Goal: Task Accomplishment & Management: Manage account settings

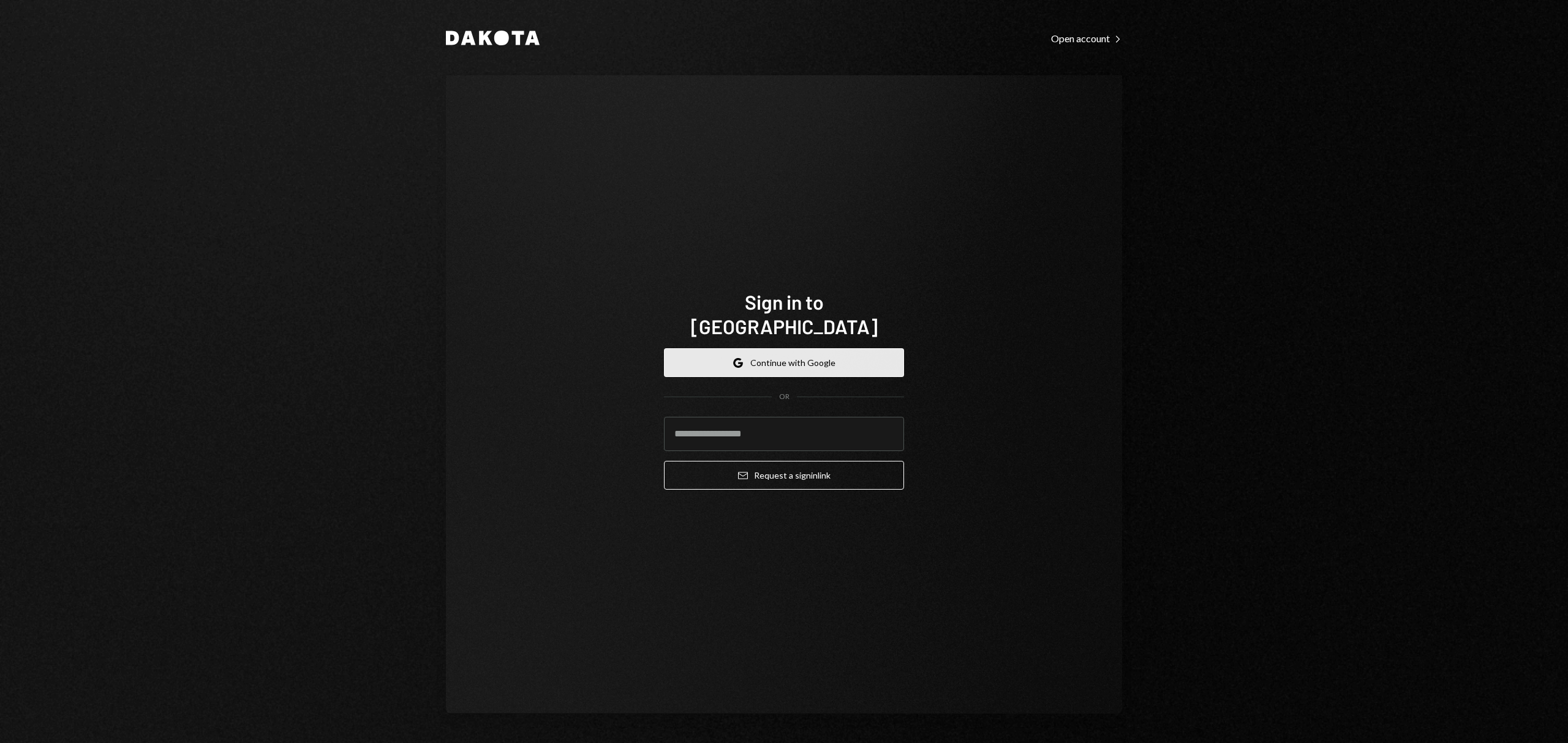
click at [807, 350] on button "Google Continue with Google" at bounding box center [784, 363] width 240 height 29
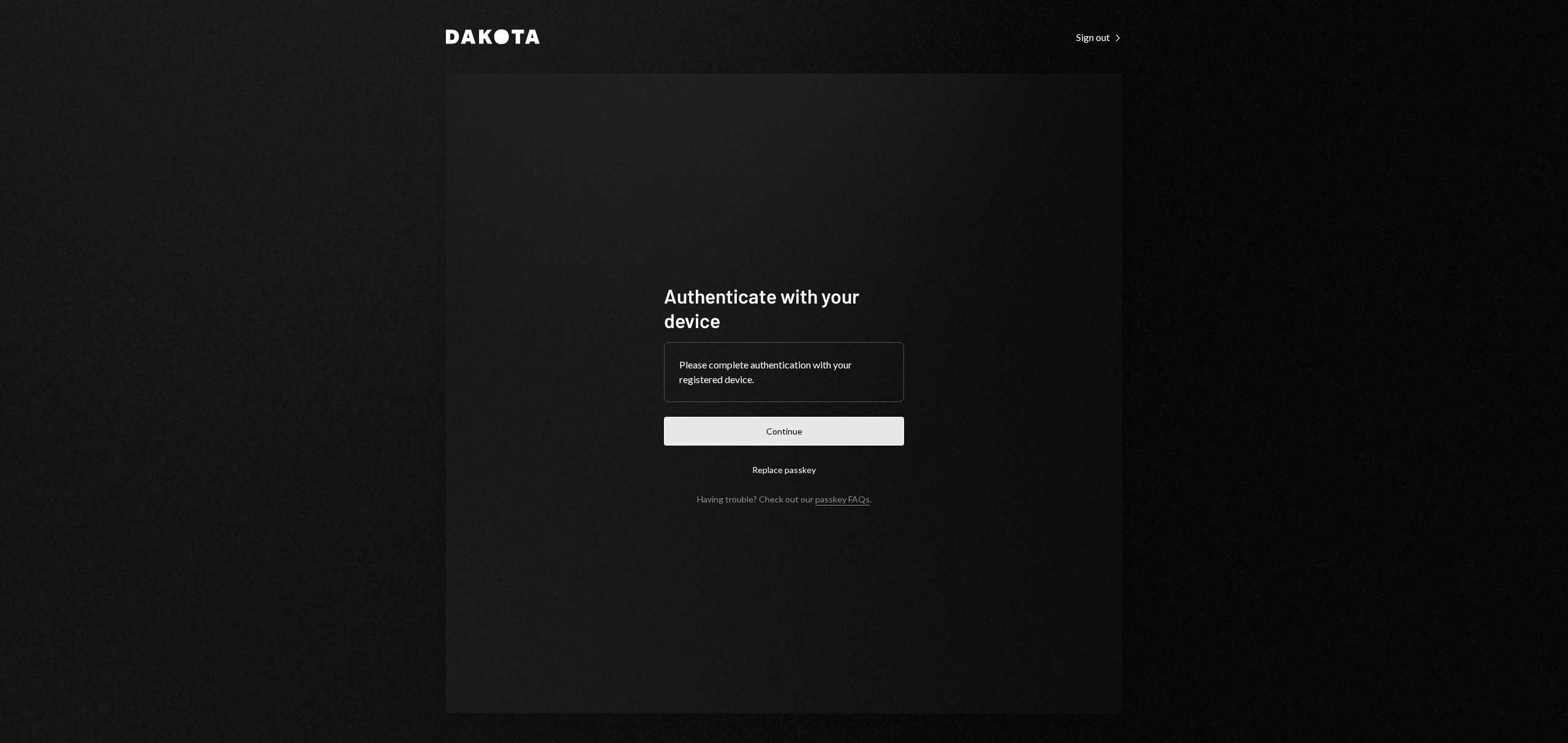
click at [836, 436] on button "Continue" at bounding box center [784, 431] width 240 height 29
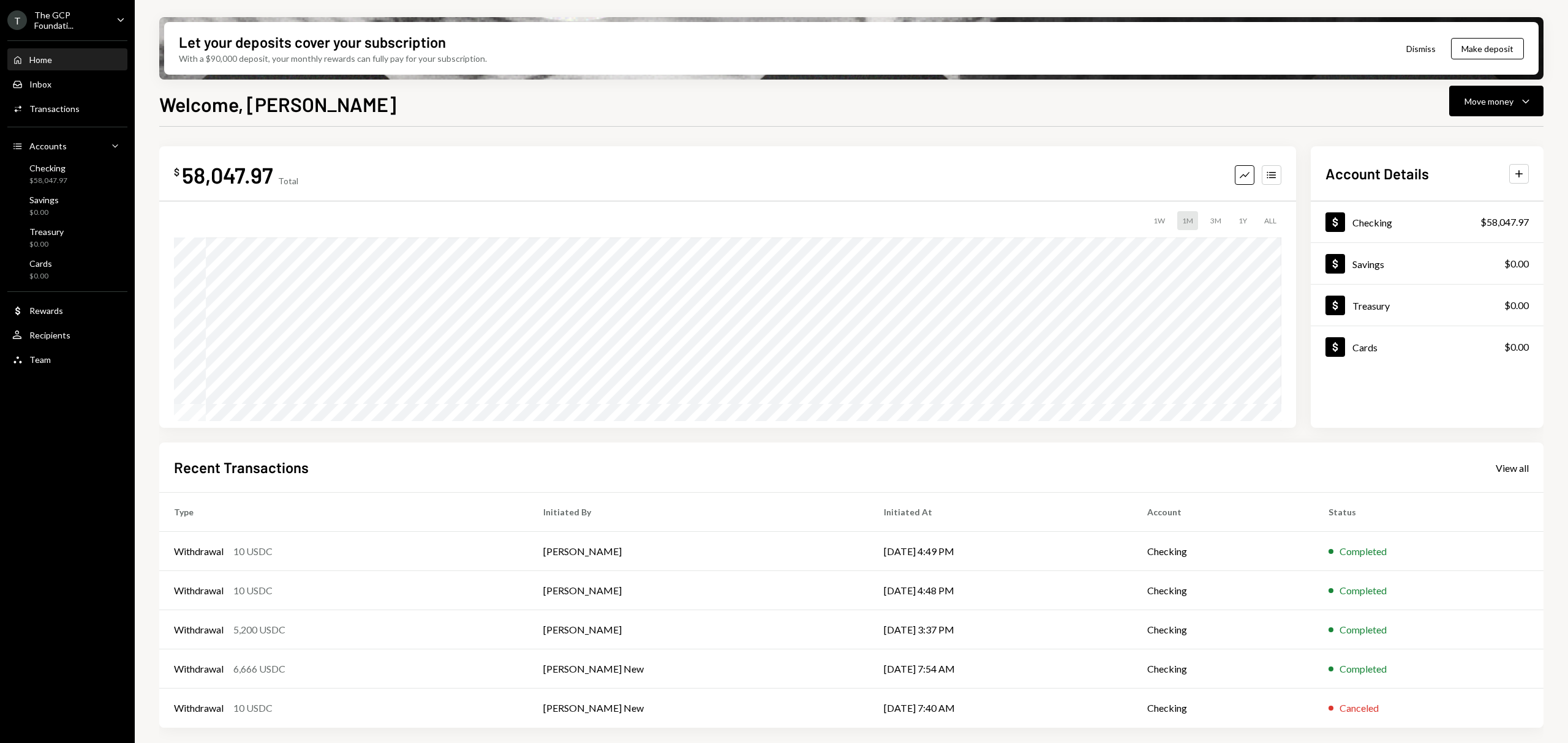
click at [70, 25] on div "The GCP Foundati..." at bounding box center [70, 20] width 72 height 21
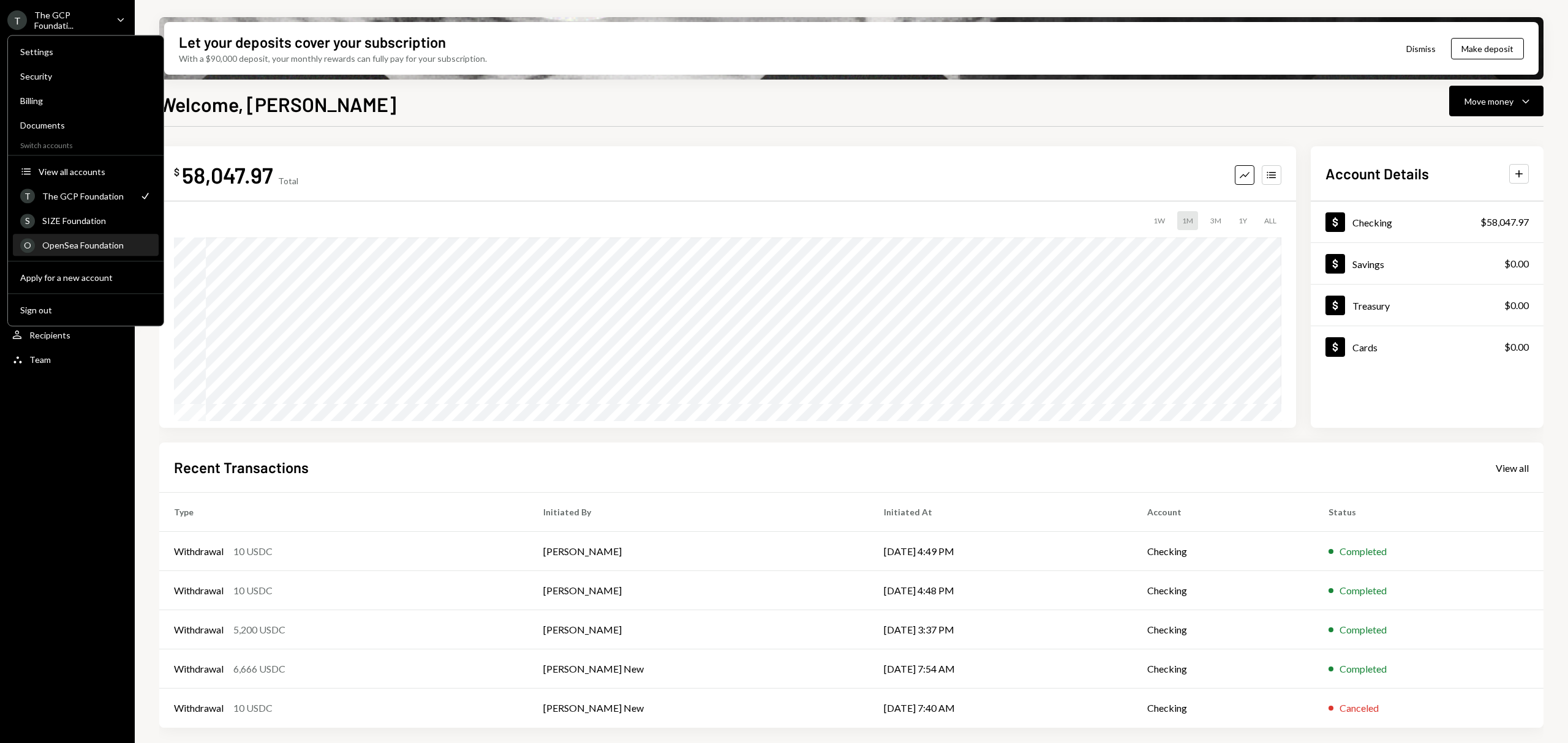
click at [86, 236] on div "O OpenSea Foundation" at bounding box center [85, 245] width 131 height 21
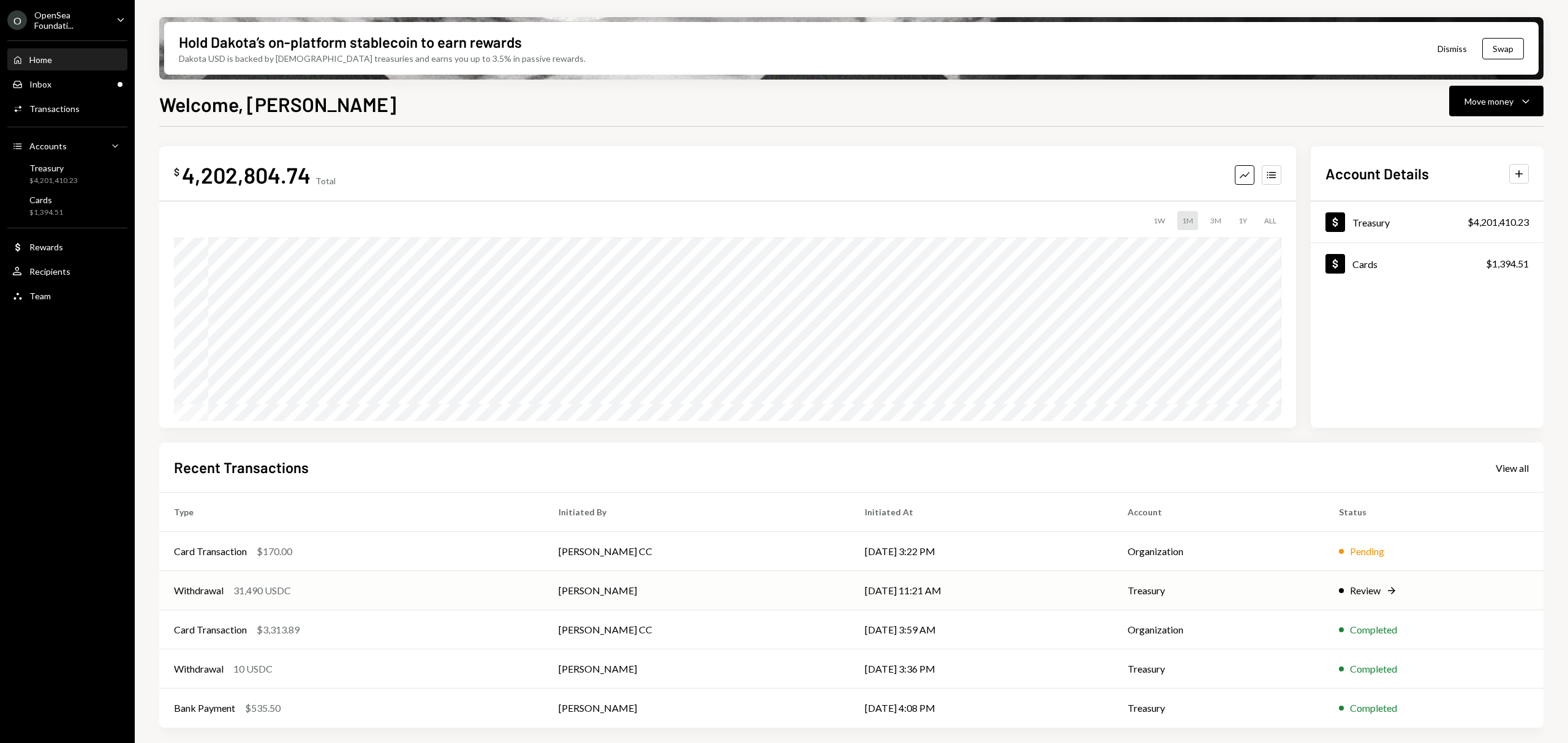
click at [1354, 588] on div "Review" at bounding box center [1365, 590] width 31 height 15
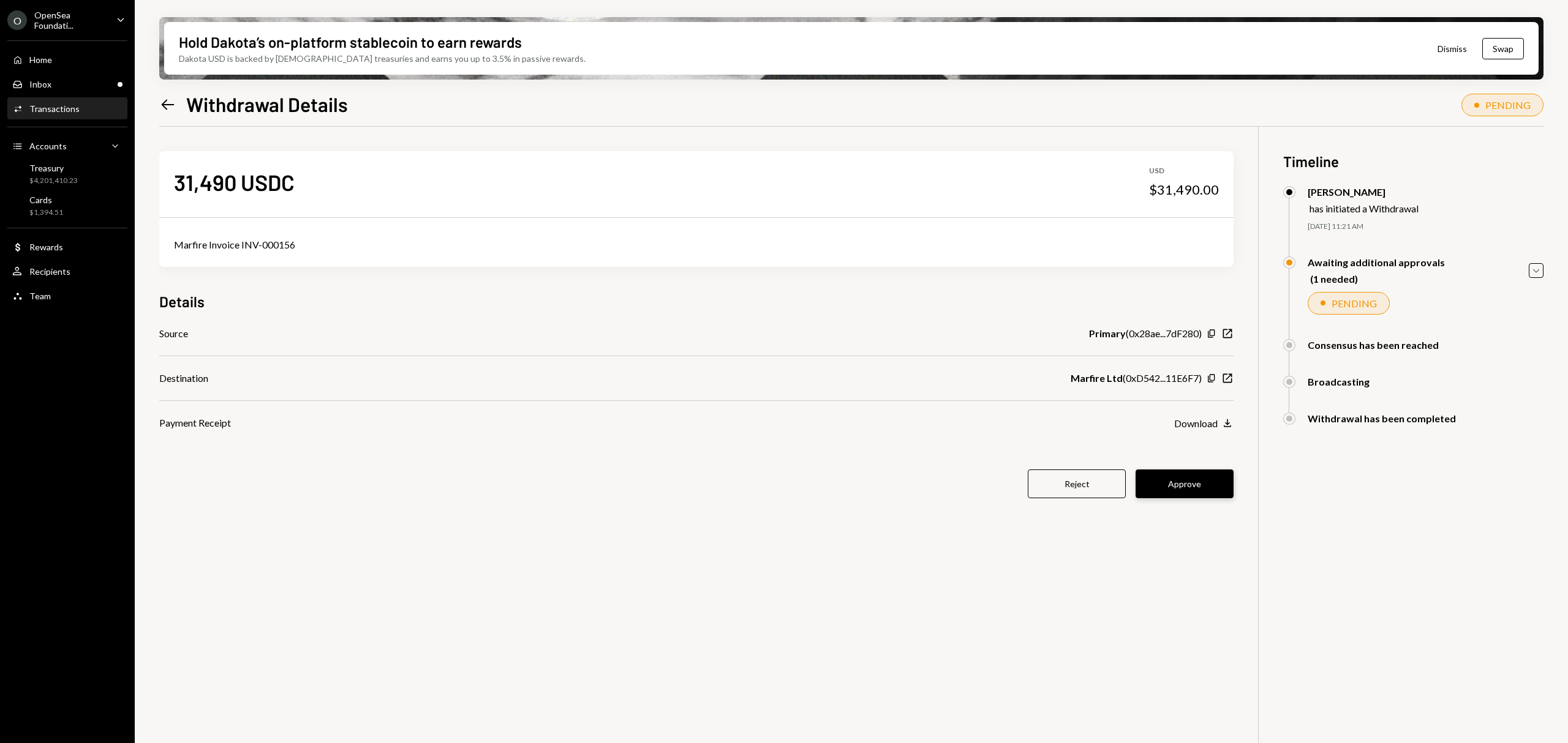
click at [1177, 486] on button "Approve" at bounding box center [1184, 484] width 98 height 29
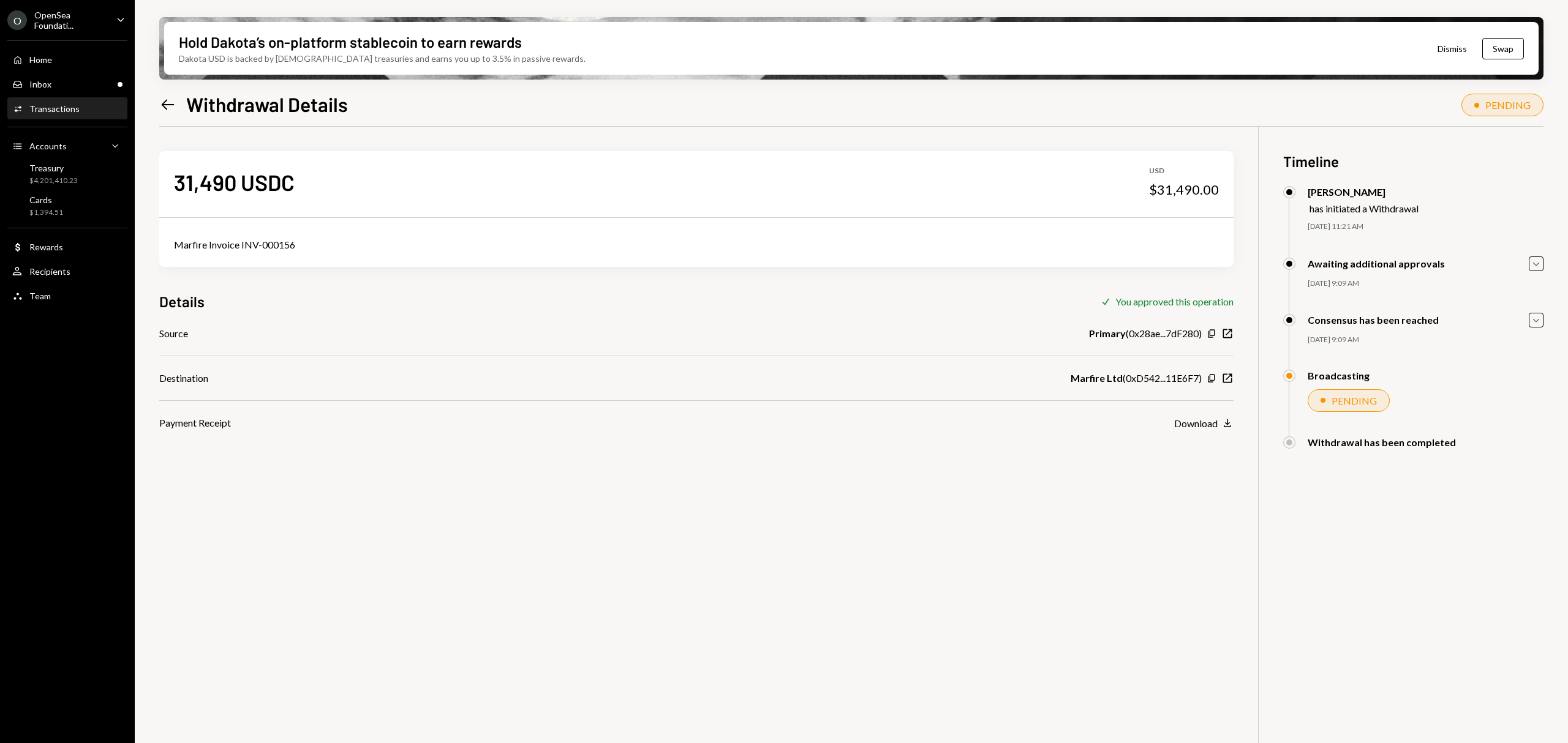
click at [162, 97] on icon "Left Arrow" at bounding box center [168, 105] width 17 height 17
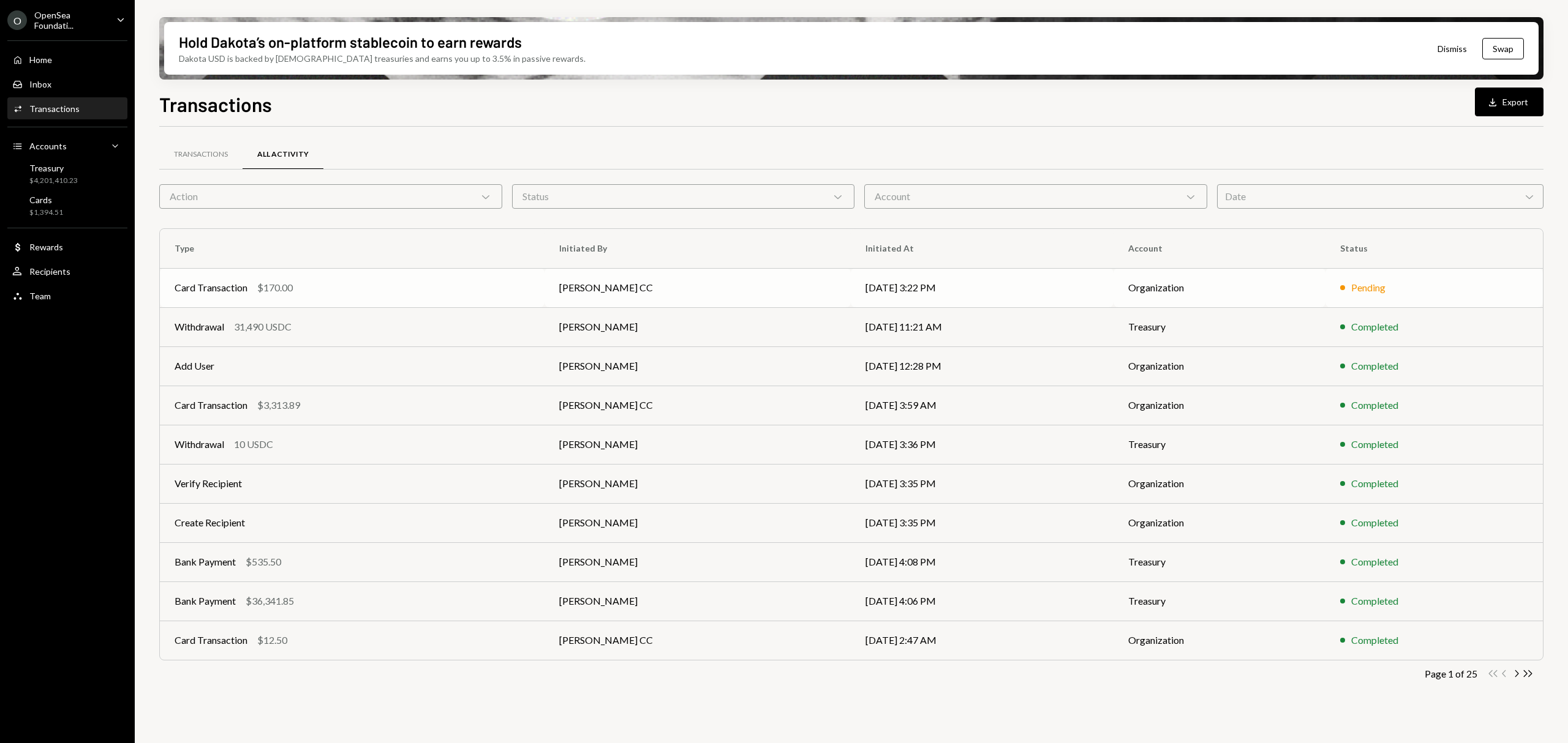
click at [285, 289] on div "$170.00" at bounding box center [275, 287] width 36 height 15
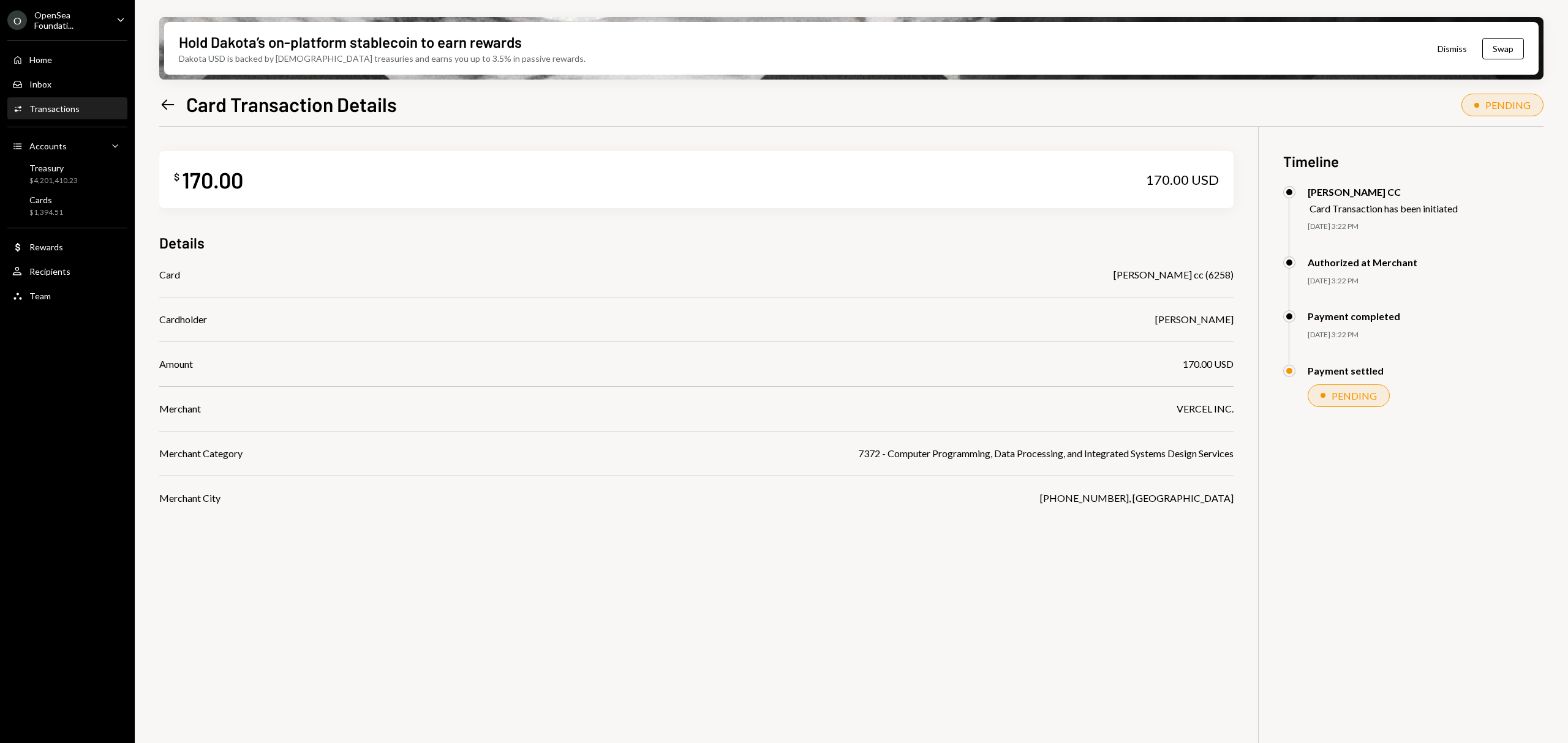
click at [171, 108] on icon "Left Arrow" at bounding box center [168, 105] width 17 height 17
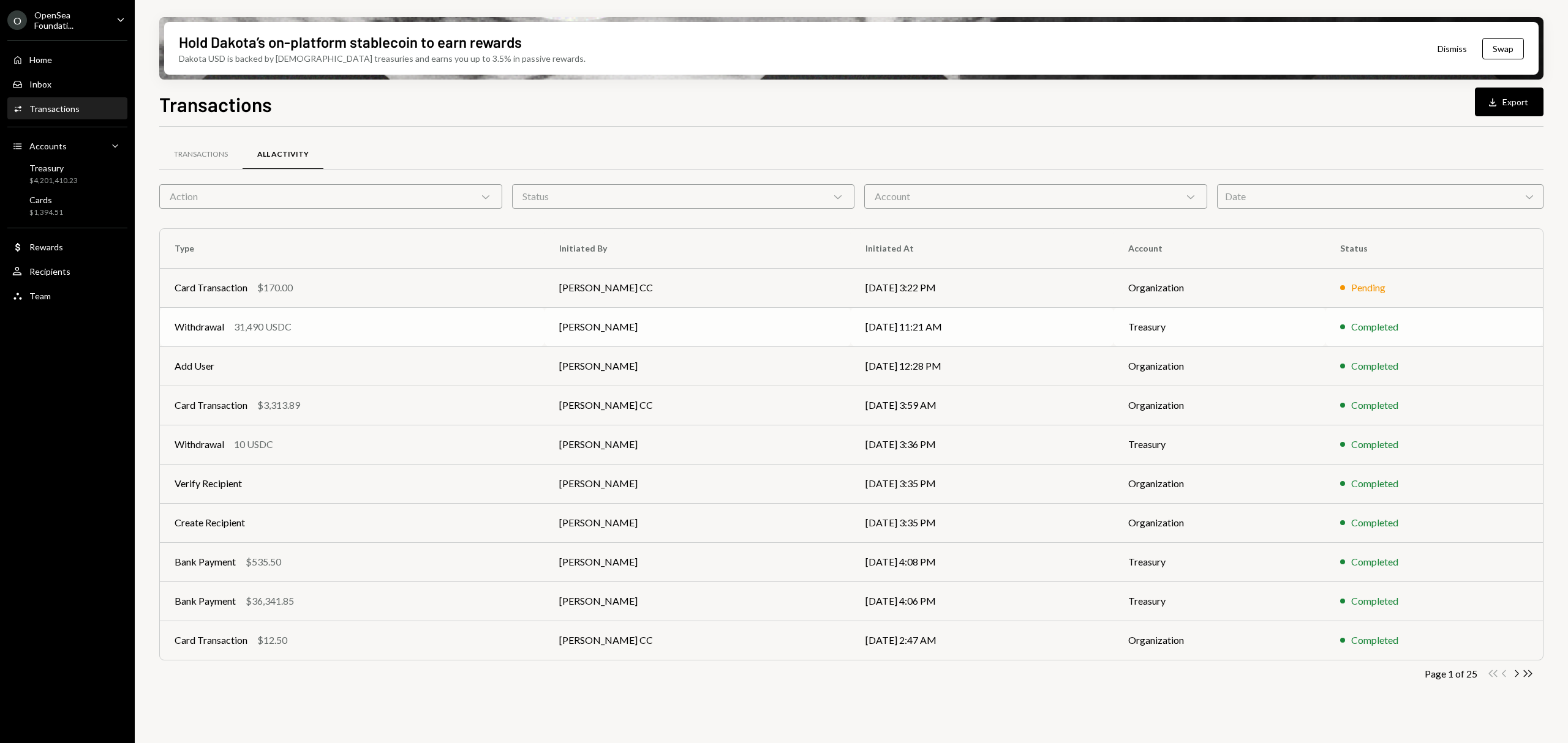
click at [741, 327] on td "[PERSON_NAME]" at bounding box center [698, 327] width 305 height 39
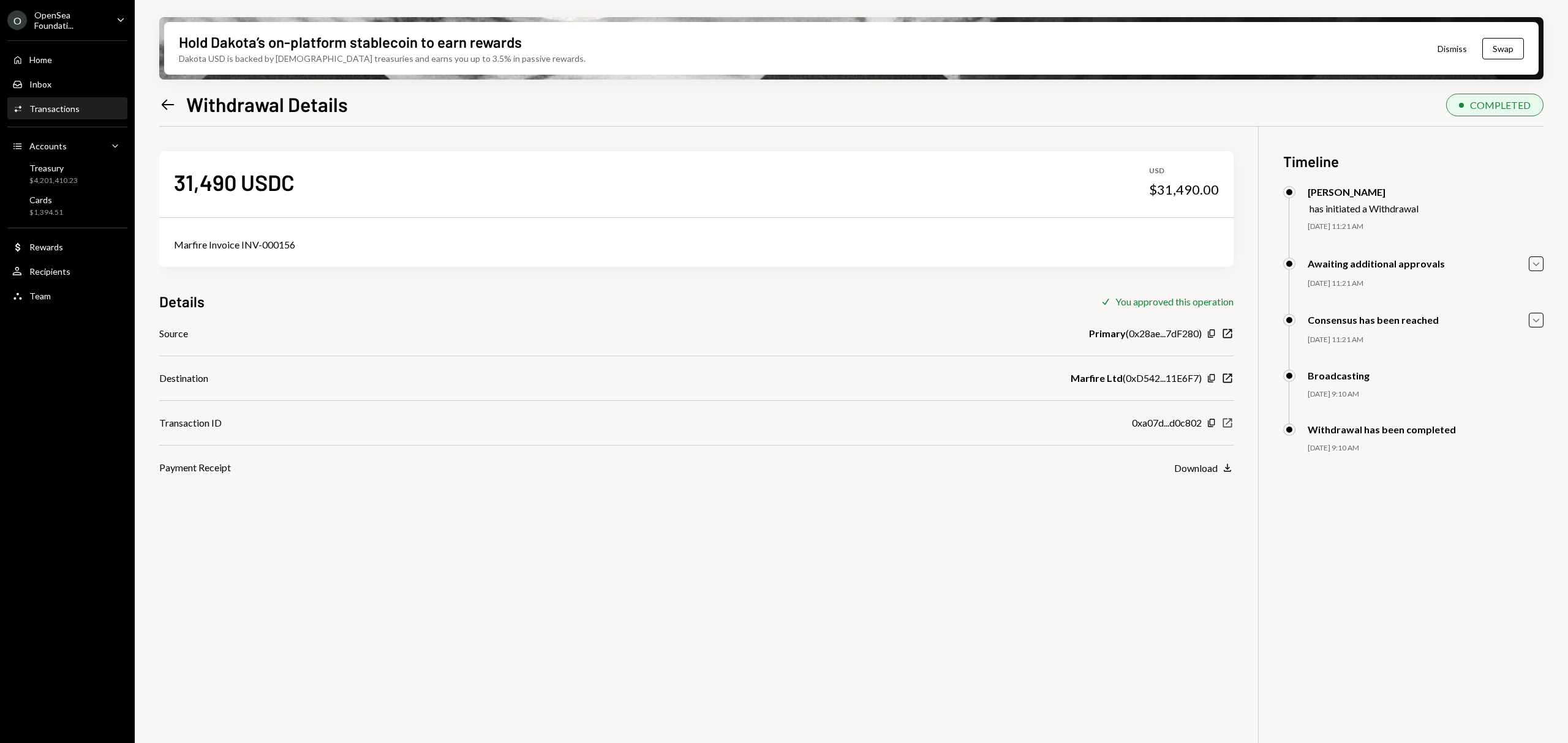
click at [1227, 422] on icon "New Window" at bounding box center [1227, 423] width 12 height 12
click at [1230, 377] on icon "New Window" at bounding box center [1227, 378] width 12 height 12
click at [118, 17] on icon "Caret Down" at bounding box center [120, 19] width 14 height 14
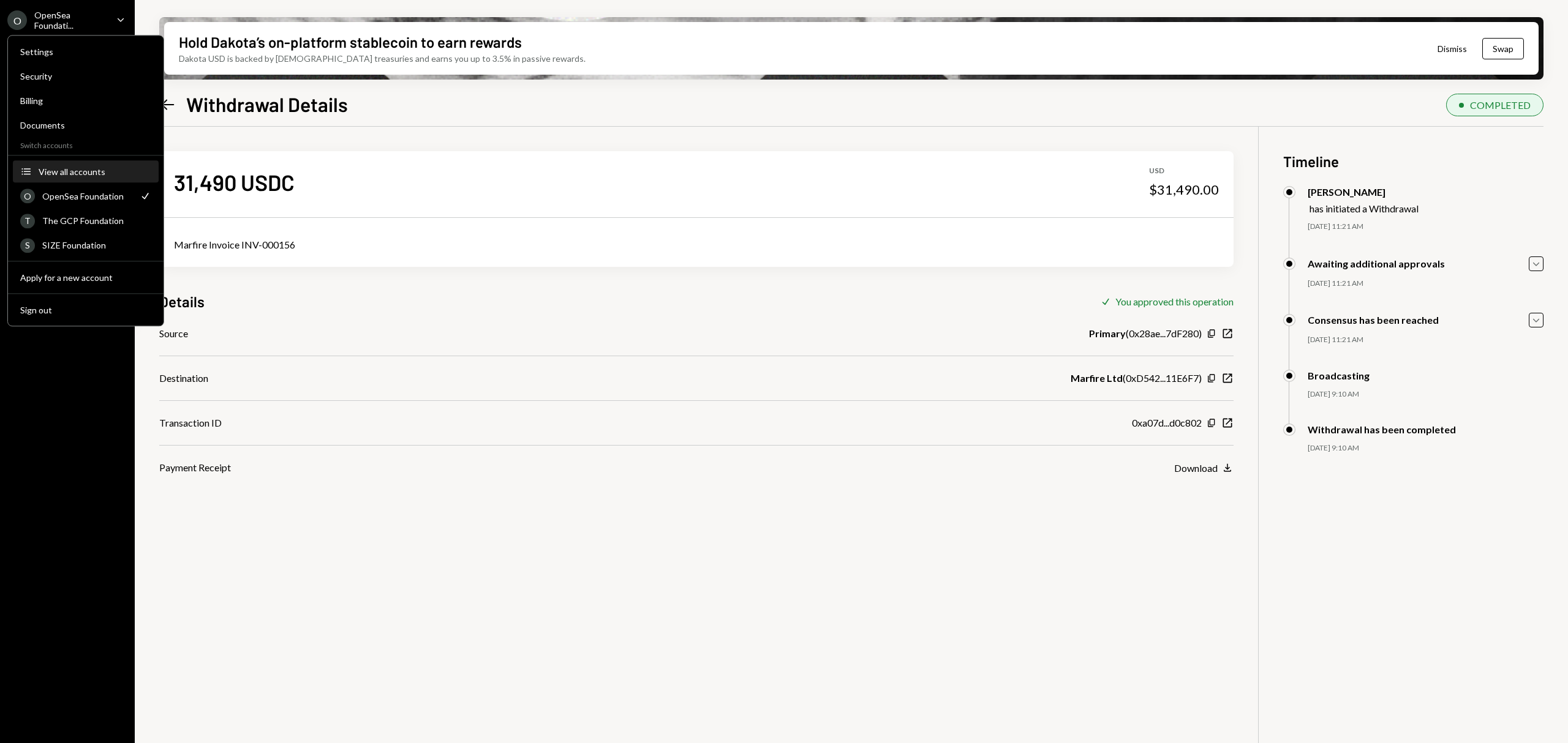
click at [108, 172] on div "View all accounts" at bounding box center [95, 171] width 113 height 11
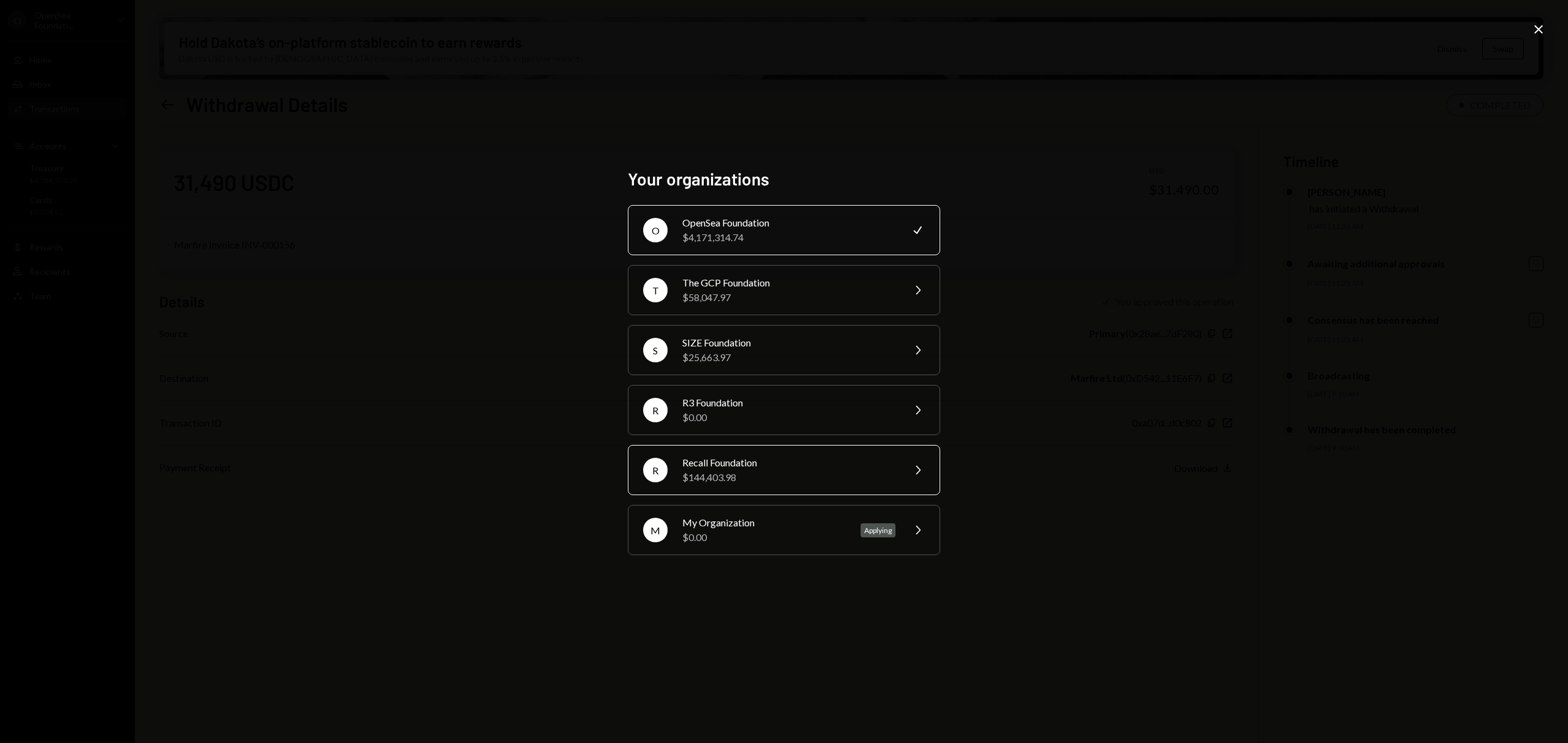
click at [774, 476] on div "$144,403.98" at bounding box center [789, 477] width 213 height 15
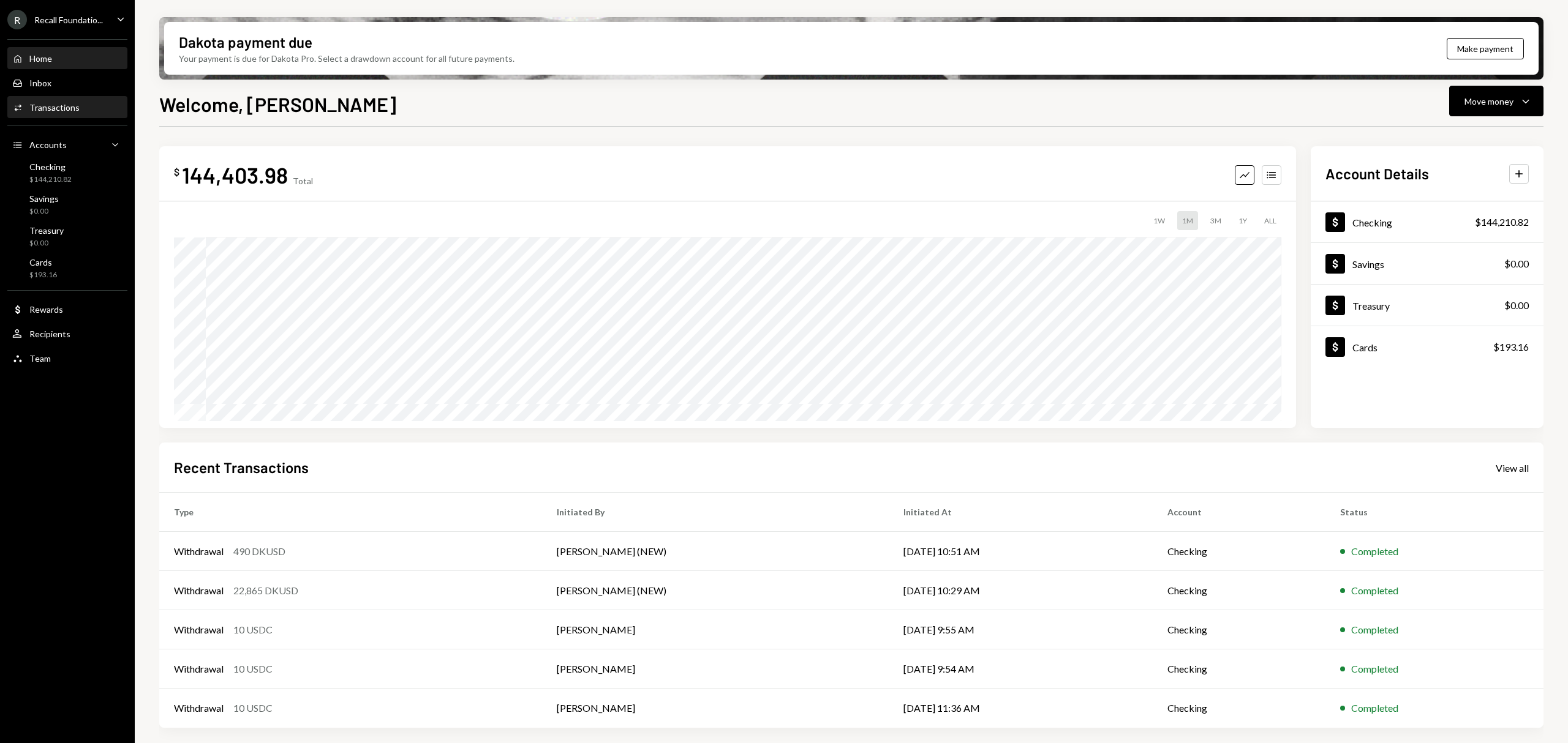
click at [72, 104] on div "Transactions" at bounding box center [54, 107] width 50 height 11
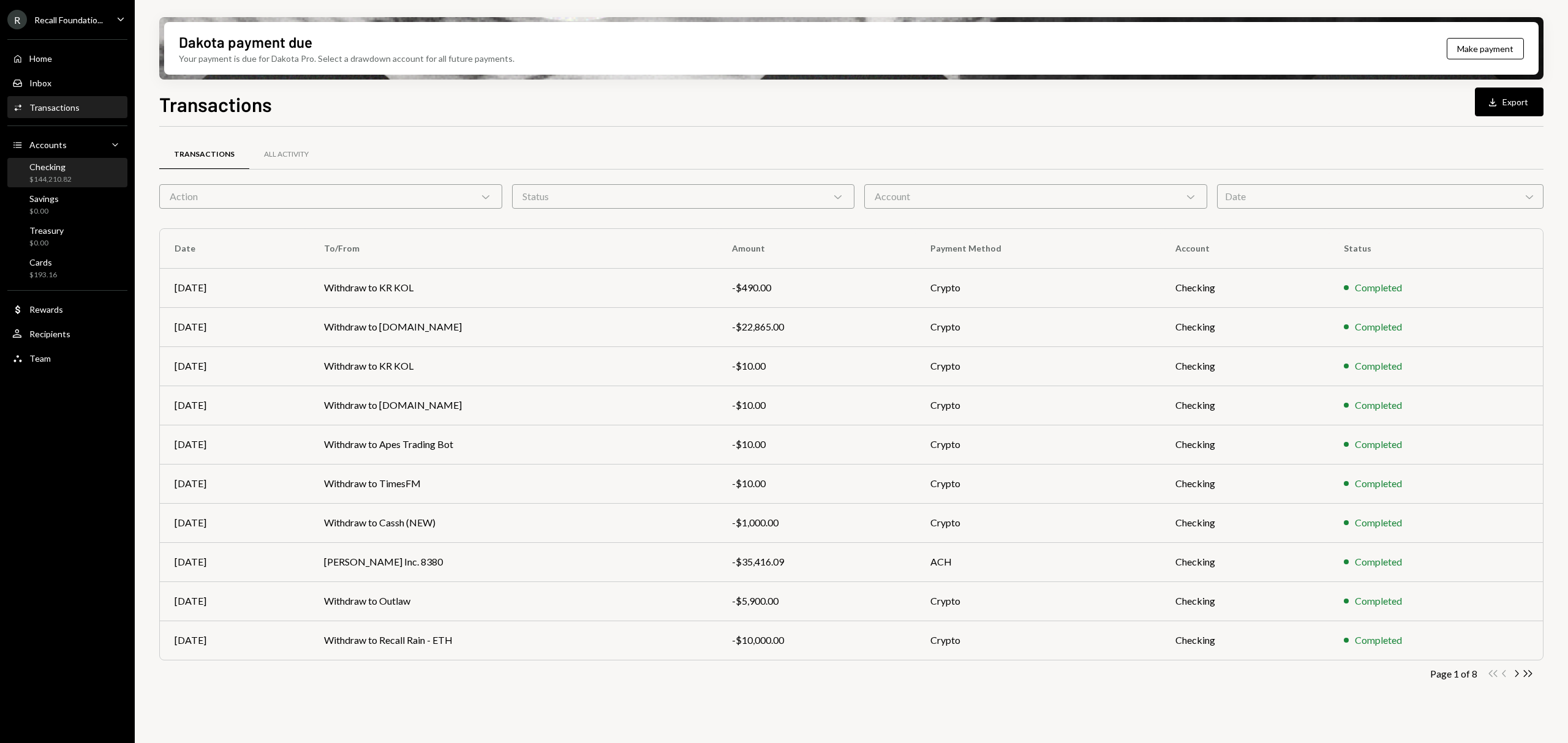
click at [70, 168] on div "Checking" at bounding box center [50, 167] width 42 height 11
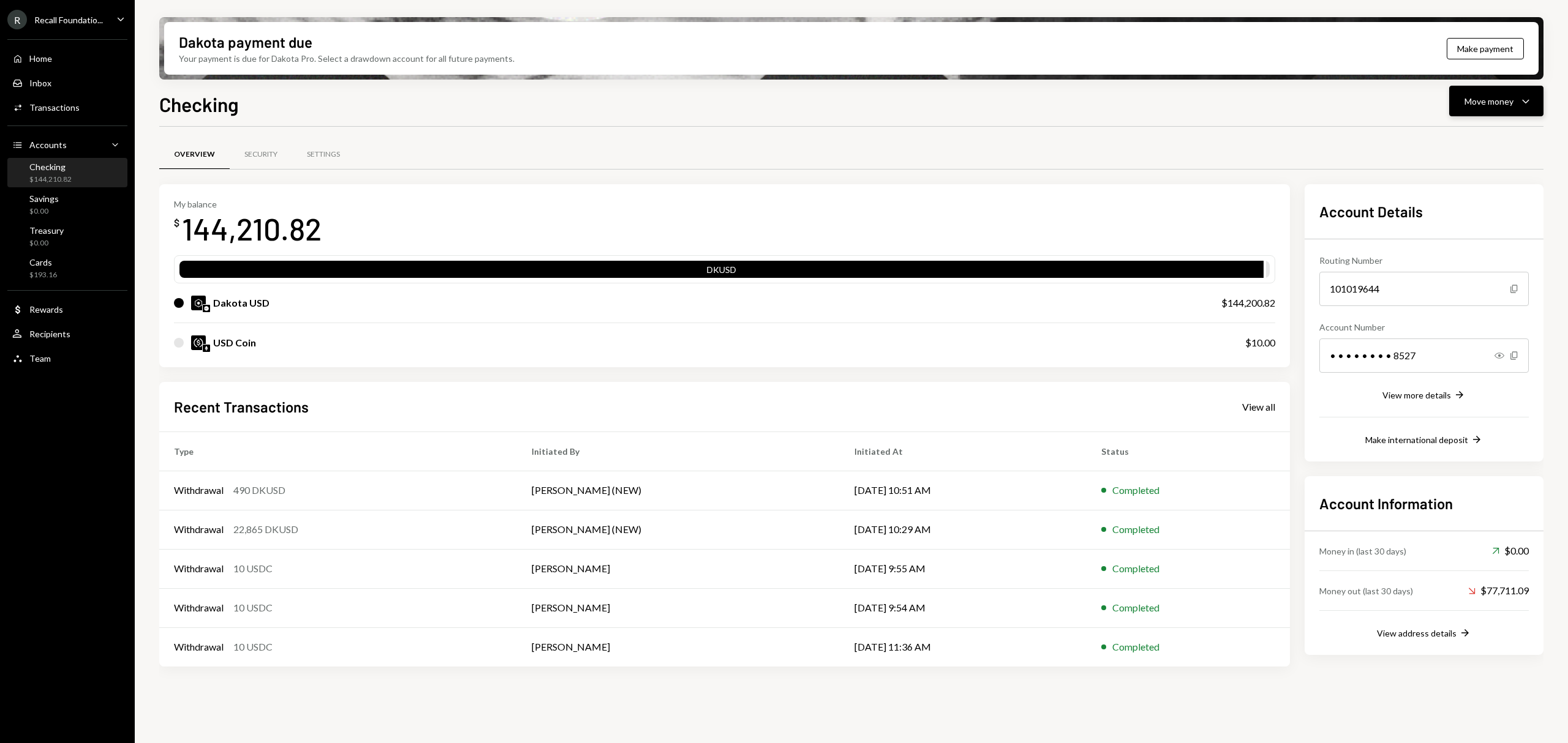
click at [1525, 103] on icon "Caret Down" at bounding box center [1526, 101] width 15 height 15
click at [1493, 140] on div "Send" at bounding box center [1486, 138] width 90 height 13
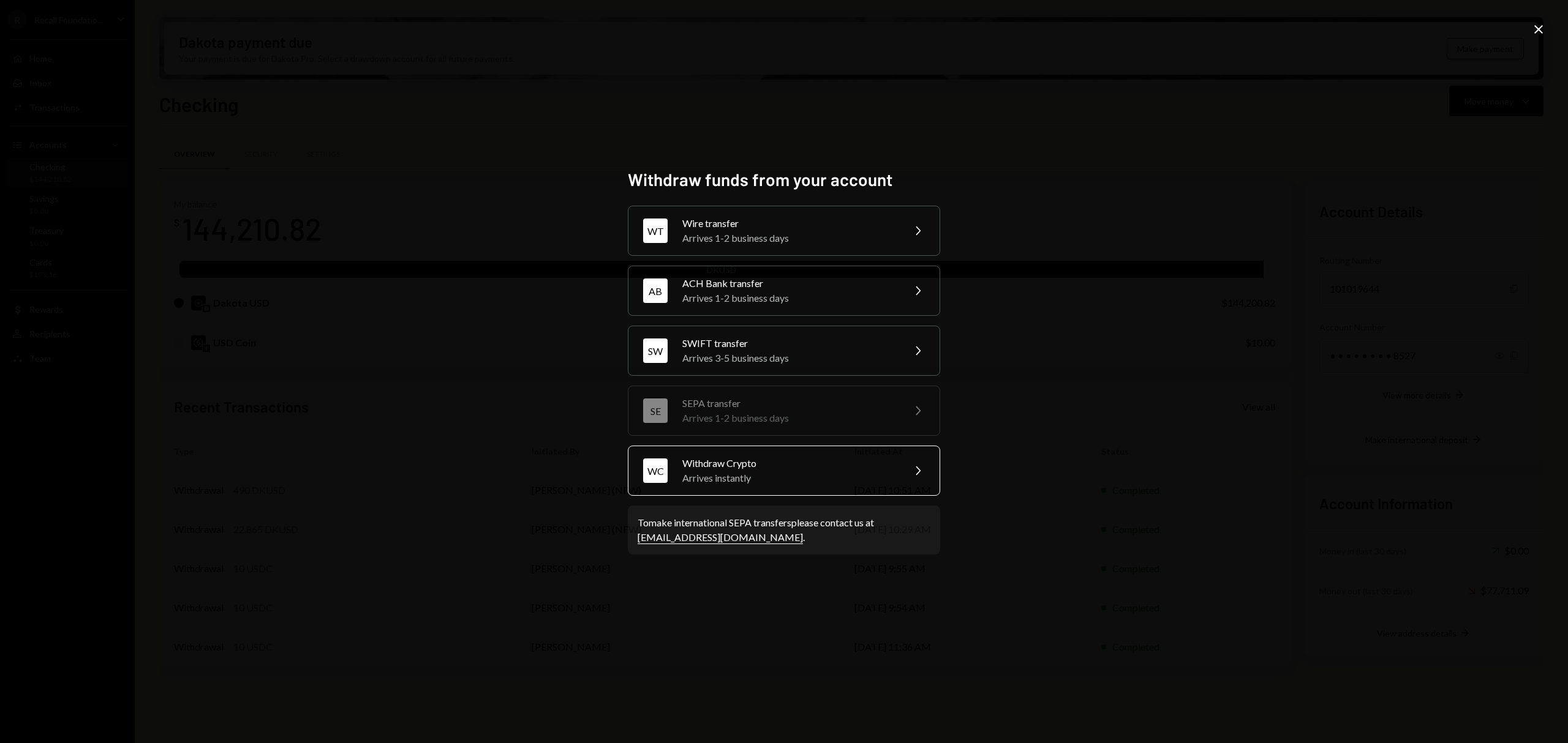
click at [819, 485] on div "Arrives instantly" at bounding box center [789, 478] width 213 height 15
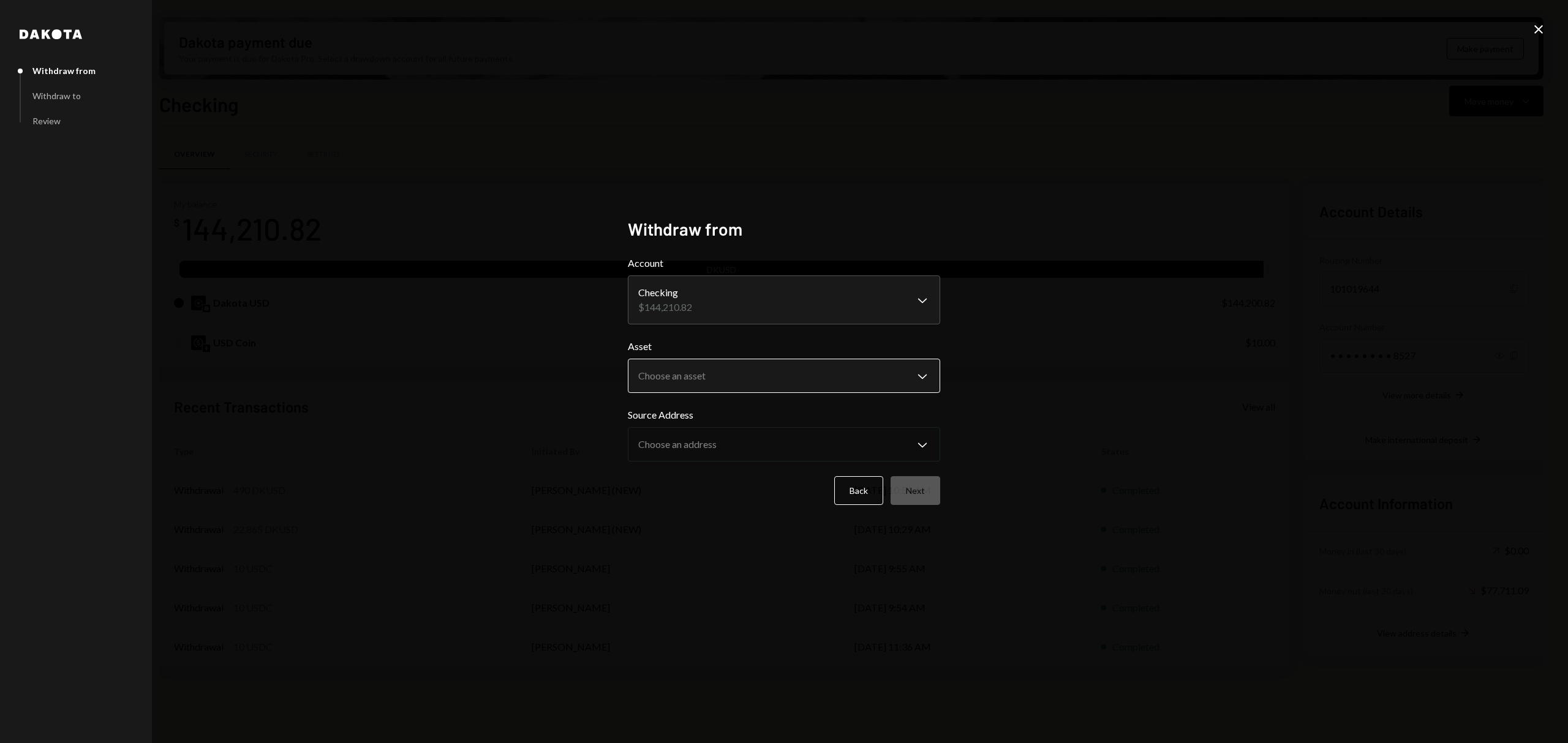
click at [768, 380] on body "R Recall Foundatio... Caret Down Home Home Inbox Inbox Activities Transactions …" at bounding box center [784, 371] width 1568 height 743
select select "****"
click at [925, 481] on button "Next" at bounding box center [915, 491] width 49 height 29
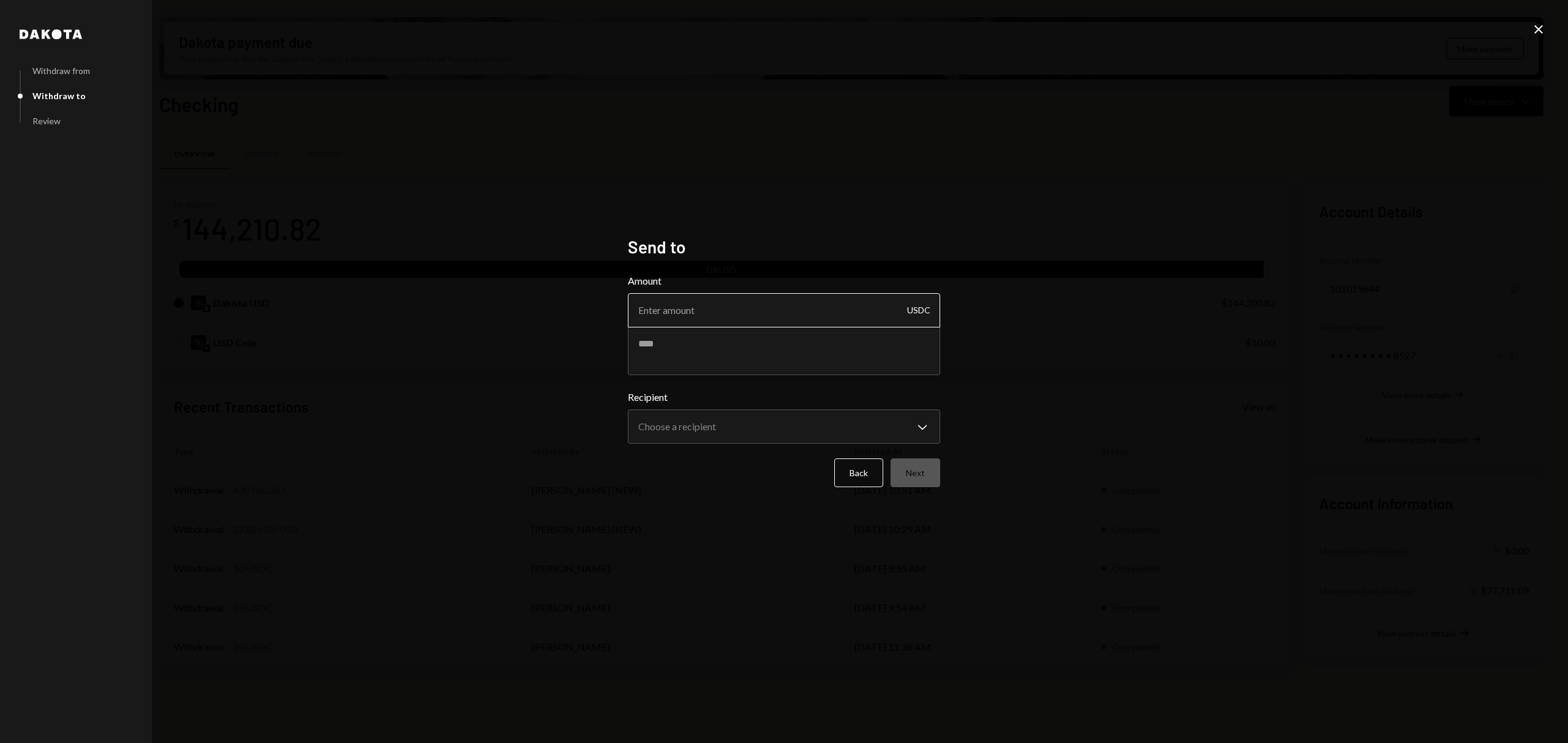
click at [831, 316] on input "Amount" at bounding box center [784, 310] width 313 height 34
type input "27500"
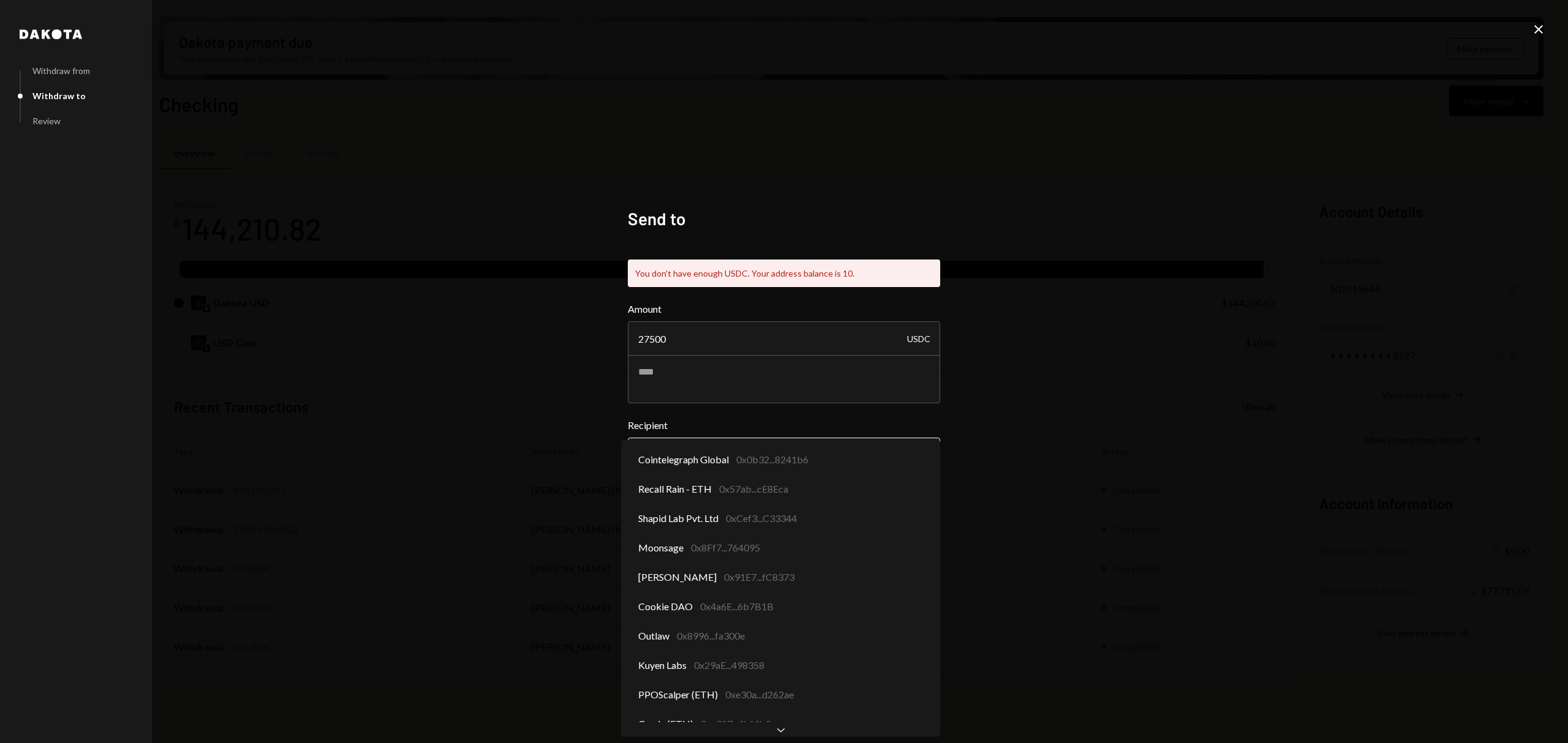
click at [849, 424] on div "**********" at bounding box center [784, 445] width 313 height 54
drag, startPoint x: 1234, startPoint y: 355, endPoint x: 1199, endPoint y: 361, distance: 35.5
click at [1233, 355] on div "**********" at bounding box center [784, 371] width 1568 height 743
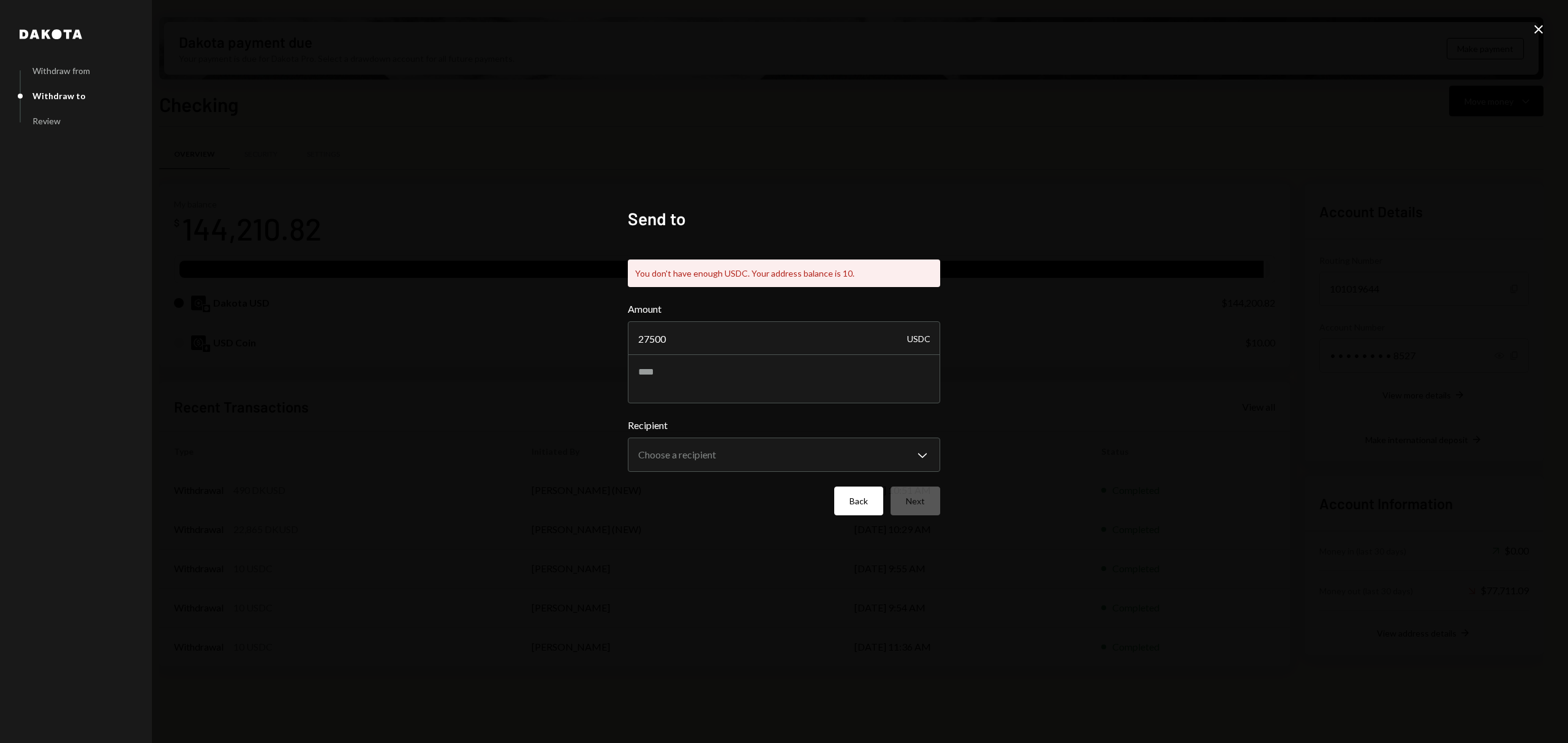
click at [868, 497] on button "Back" at bounding box center [859, 501] width 49 height 29
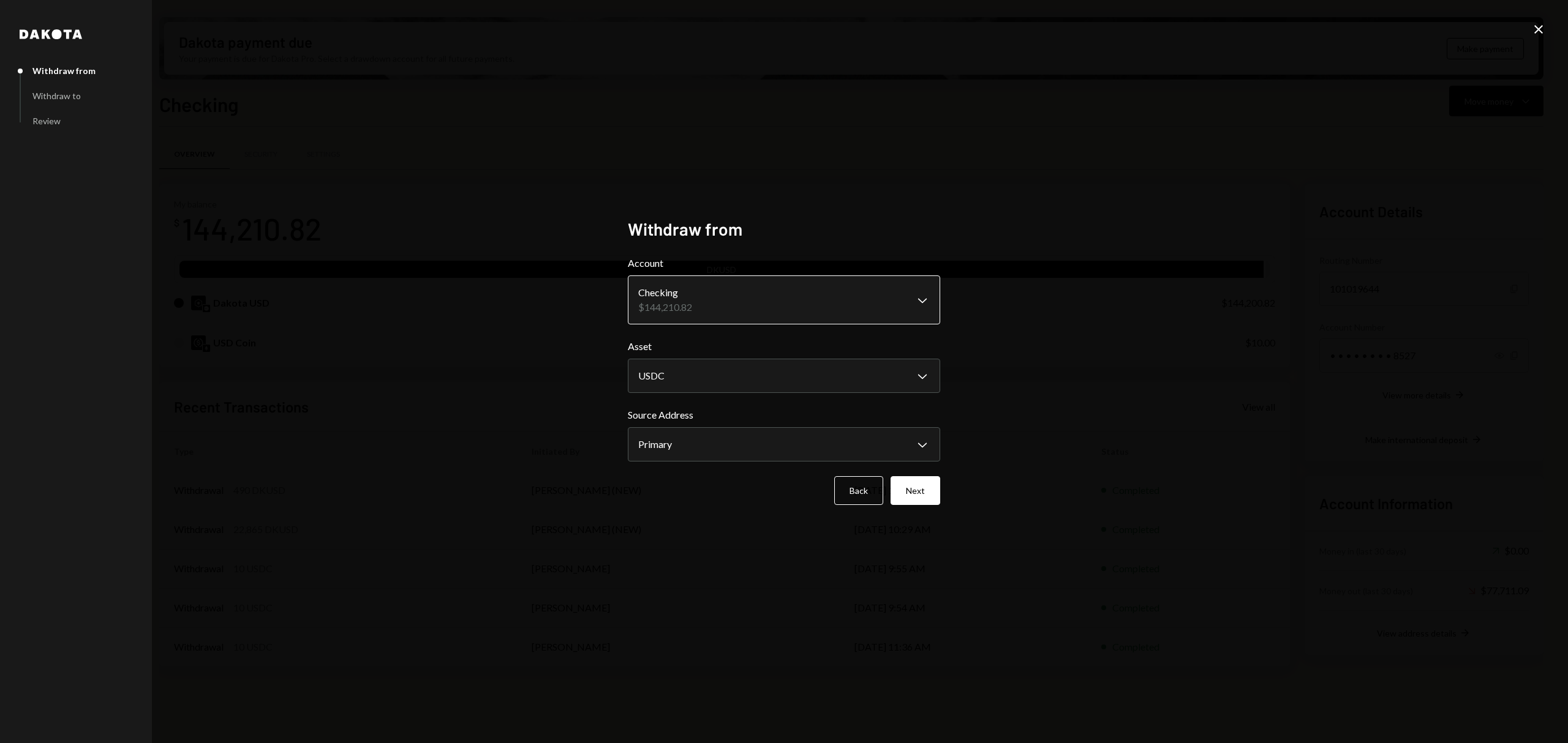
click at [893, 292] on body "R Recall Foundatio... Caret Down Home Home Inbox Inbox Activities Transactions …" at bounding box center [784, 371] width 1568 height 743
click at [911, 371] on body "R Recall Foundatio... Caret Down Home Home Inbox Inbox Activities Transactions …" at bounding box center [784, 371] width 1568 height 743
select select "*****"
click at [913, 490] on button "Next" at bounding box center [915, 491] width 49 height 29
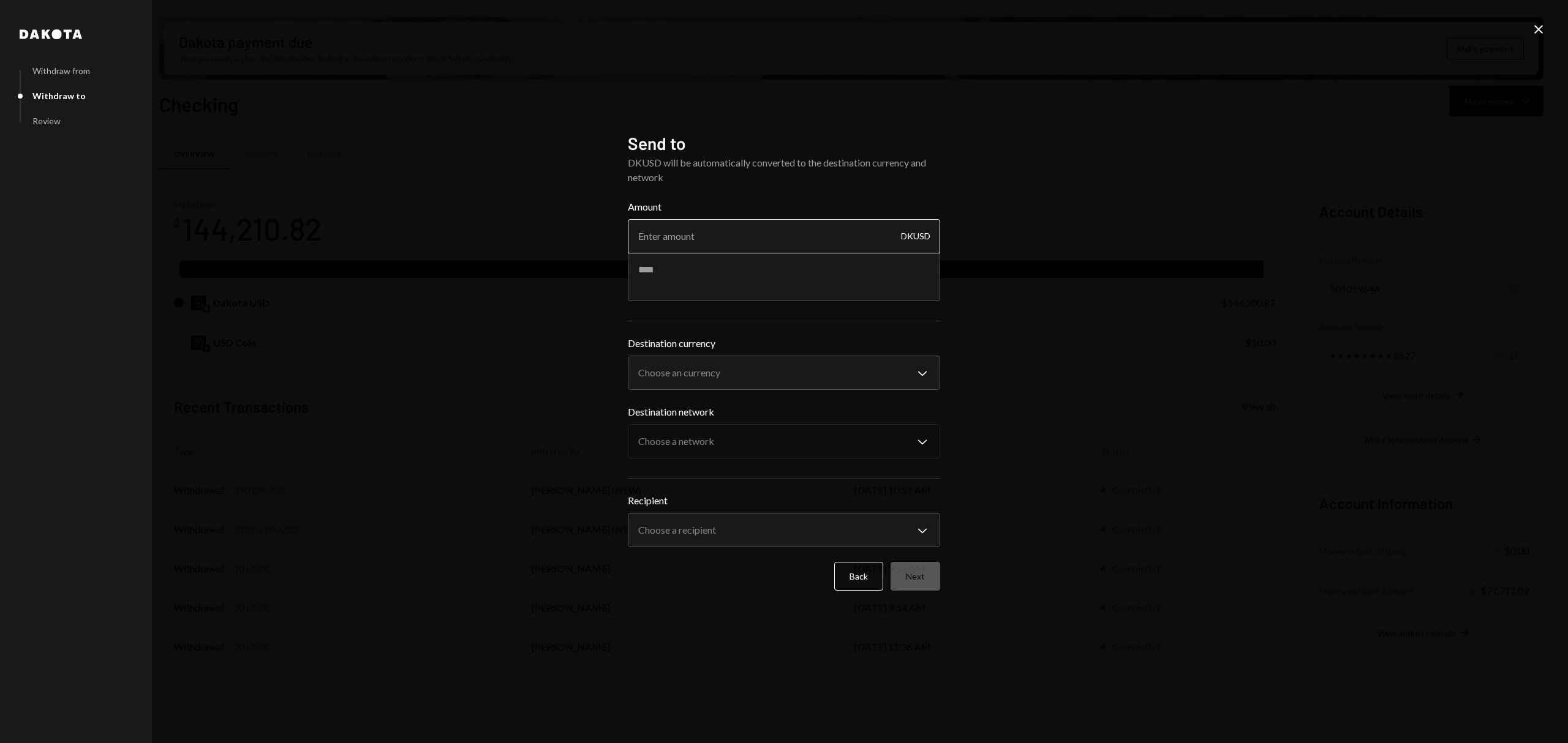
click at [853, 239] on input "Amount" at bounding box center [784, 236] width 313 height 34
type input "27500"
click at [817, 338] on div "**********" at bounding box center [784, 431] width 313 height 231
click at [816, 361] on body "R Recall Foundatio... Caret Down Home Home Inbox Inbox Activities Transactions …" at bounding box center [784, 371] width 1568 height 743
select select "****"
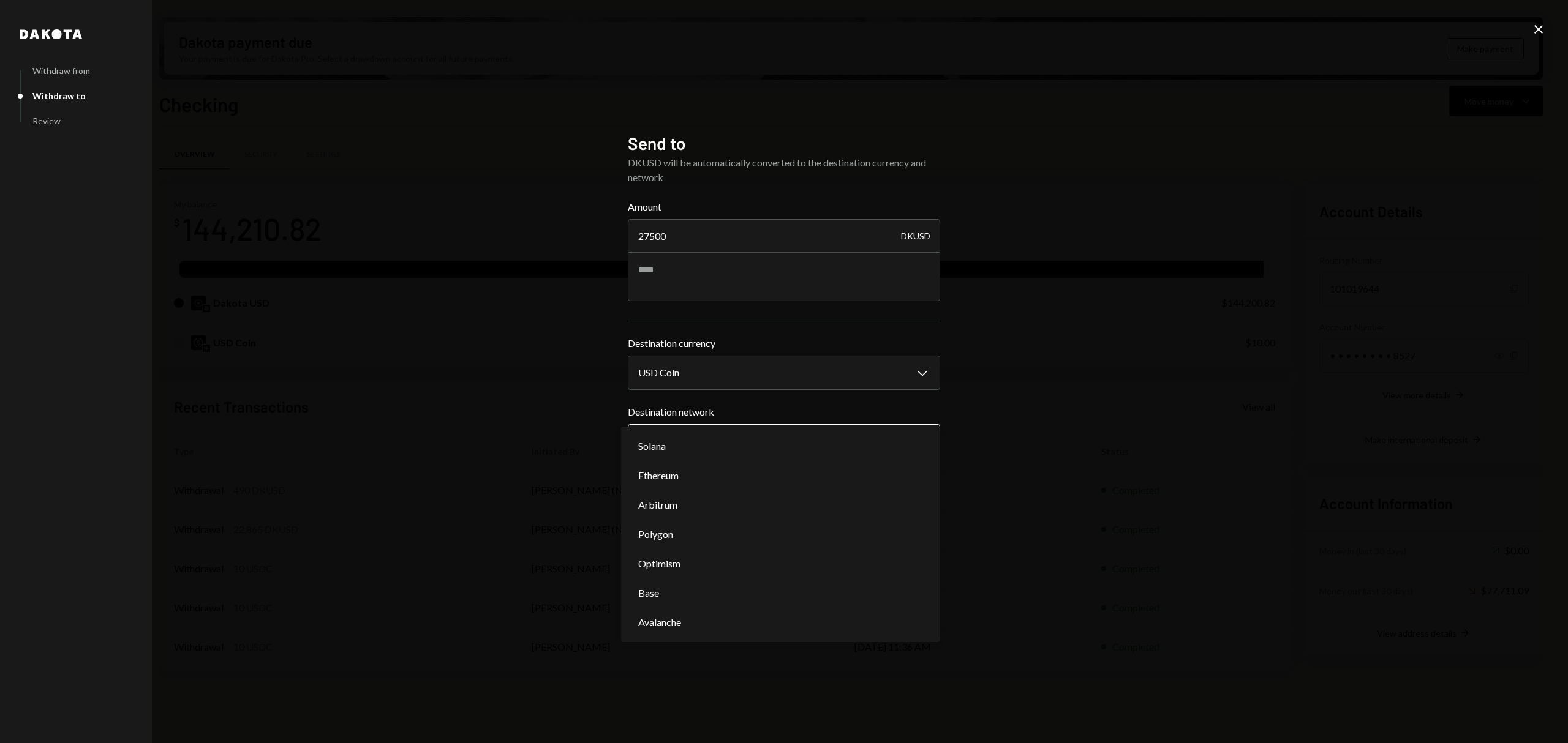
click at [752, 439] on body "R Recall Foundatio... Caret Down Home Home Inbox Inbox Activities Transactions …" at bounding box center [784, 371] width 1568 height 743
select select "**********"
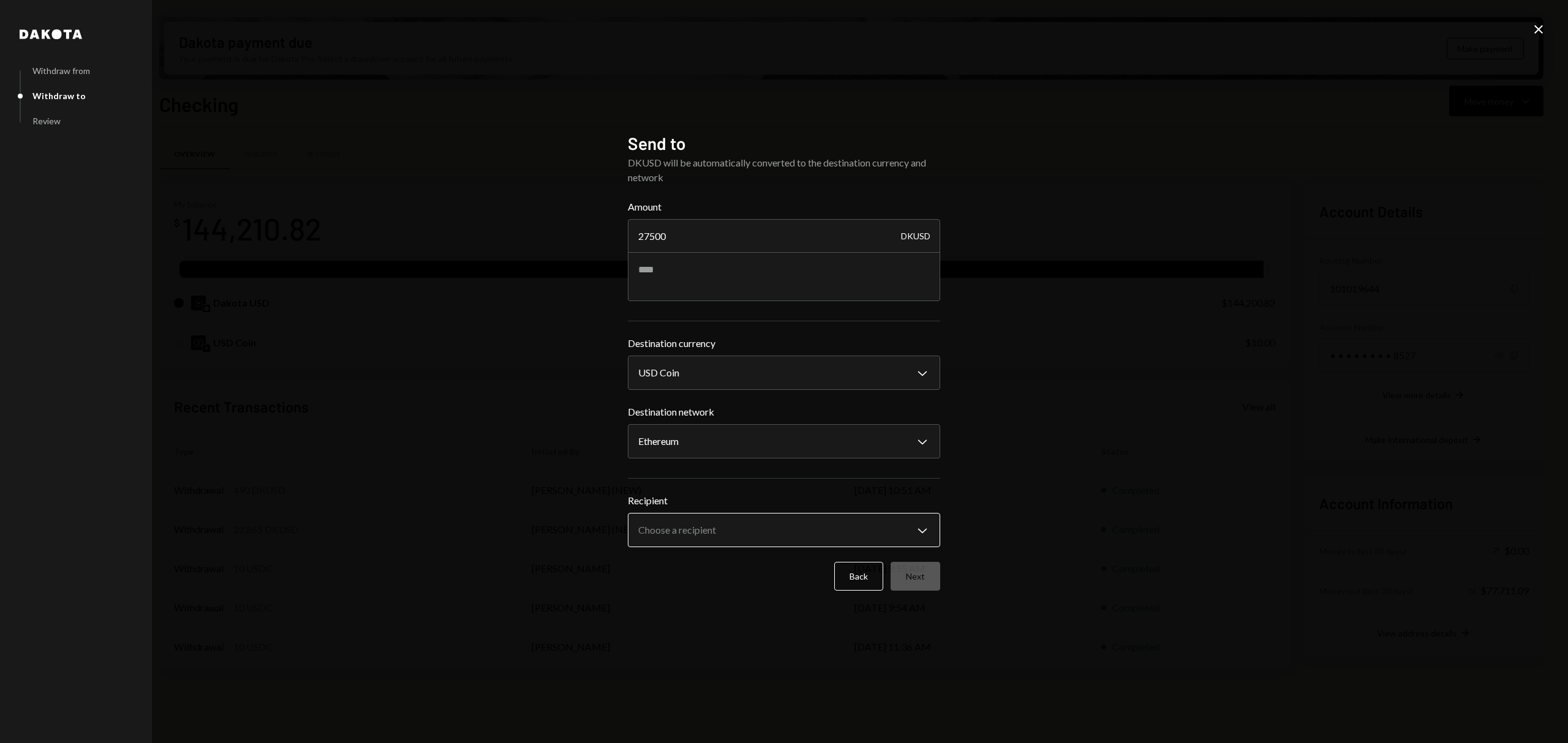
click at [718, 525] on body "R Recall Foundatio... Caret Down Home Home Inbox Inbox Activities Transactions …" at bounding box center [784, 371] width 1568 height 743
click at [1321, 247] on div "**********" at bounding box center [784, 371] width 1568 height 743
click at [781, 524] on body "R Recall Foundatio... Caret Down Home Home Inbox Inbox Activities Transactions …" at bounding box center [784, 371] width 1568 height 743
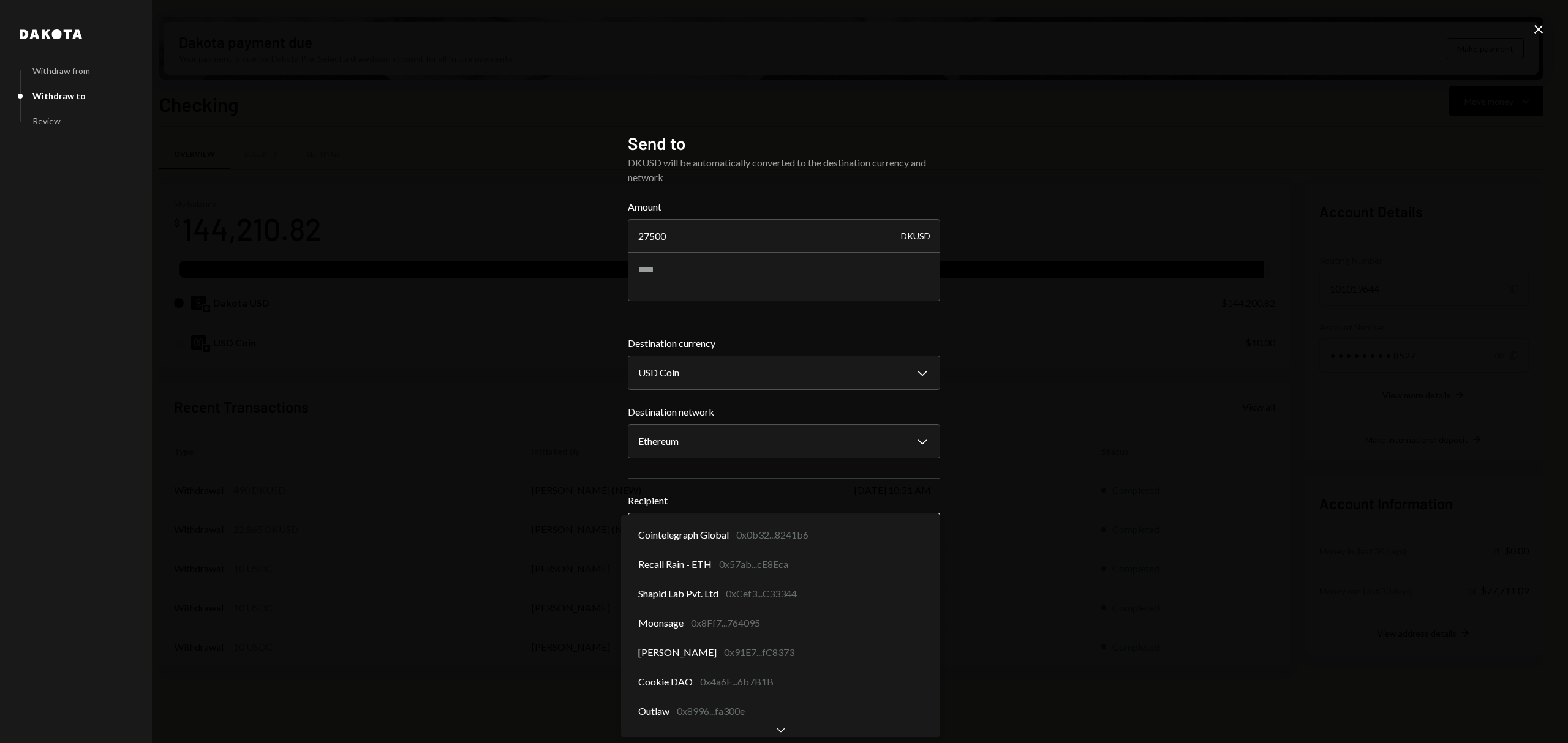
select select "**********"
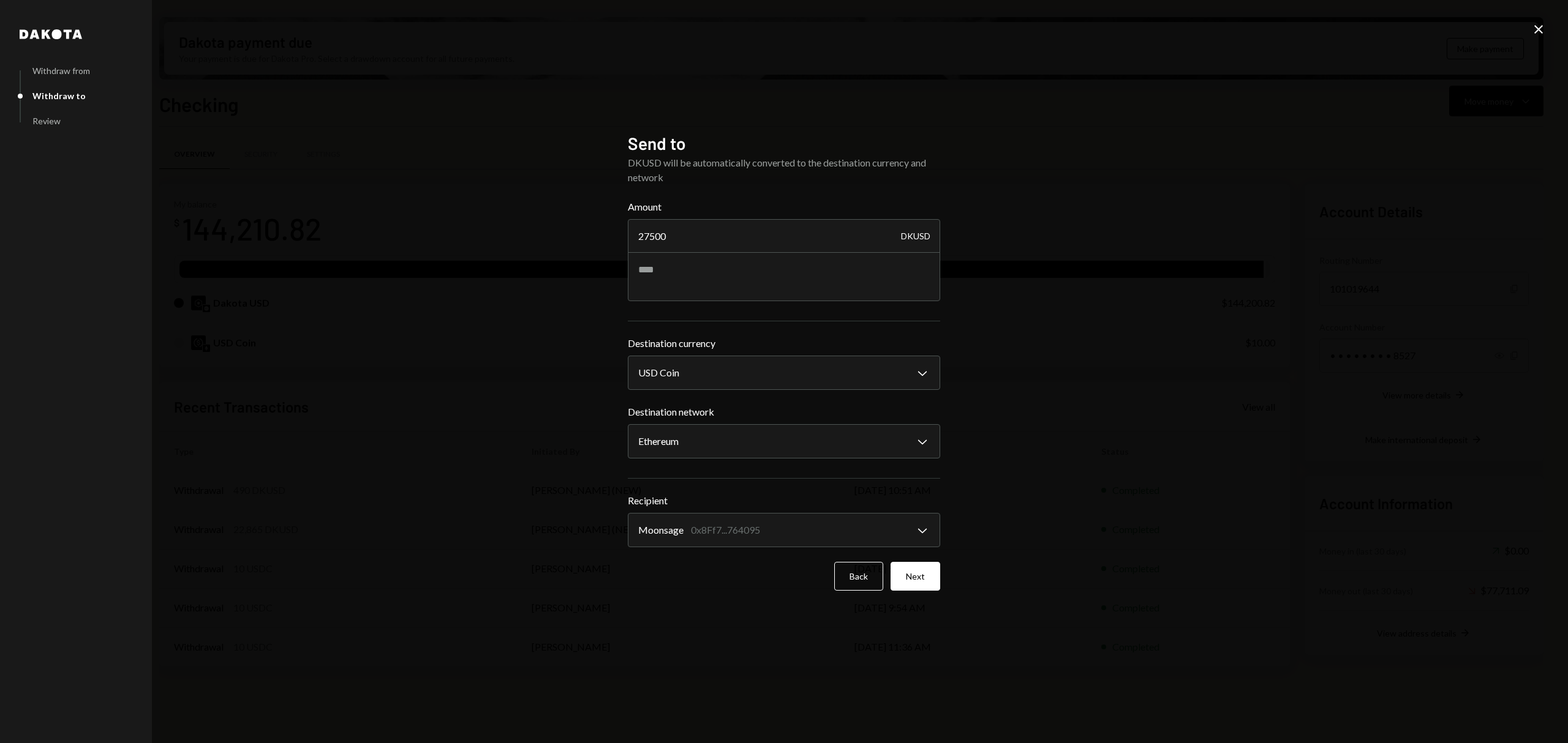
click at [496, 461] on div "**********" at bounding box center [784, 371] width 1568 height 743
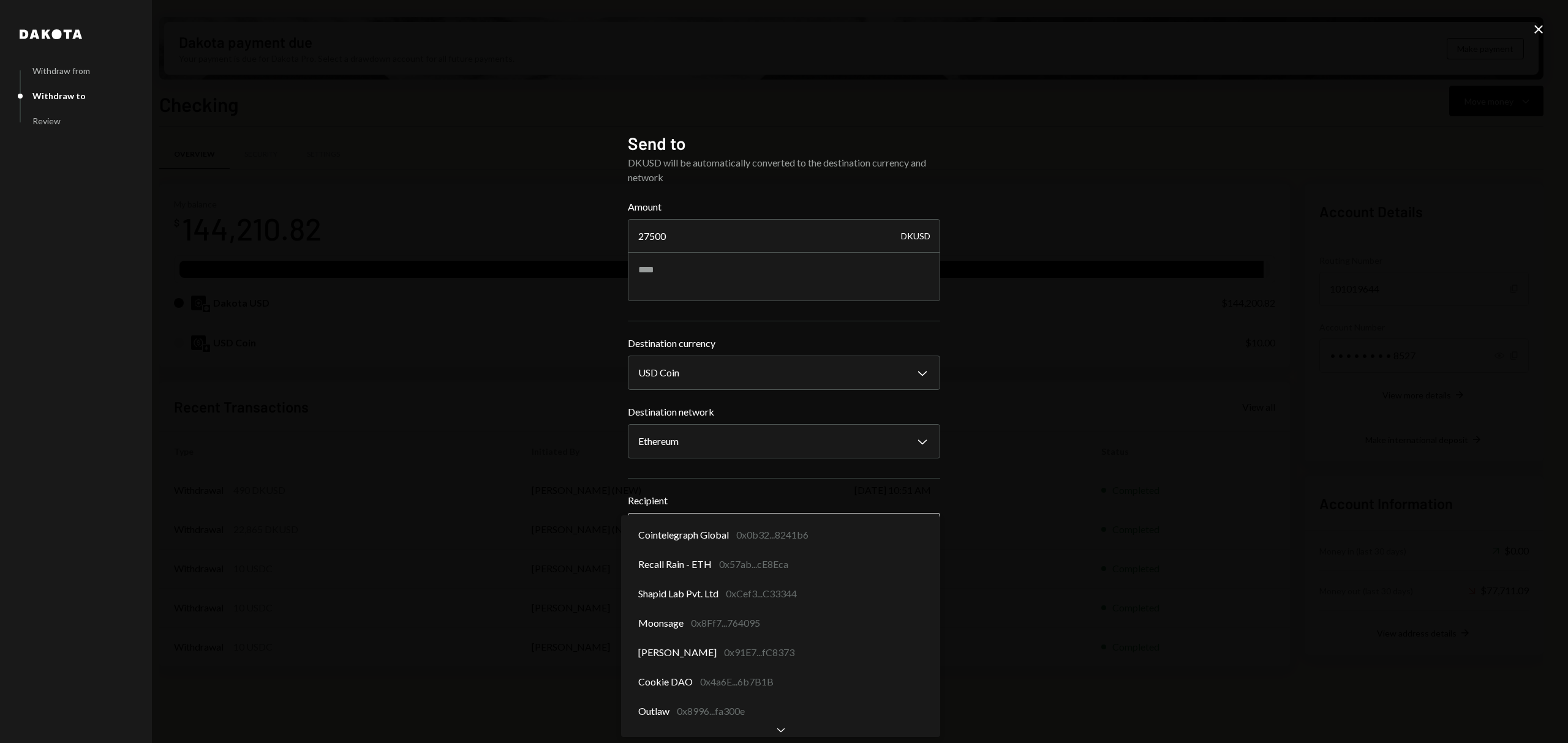
click at [789, 522] on body "R Recall Foundatio... Caret Down Home Home Inbox Inbox Activities Transactions …" at bounding box center [784, 371] width 1568 height 743
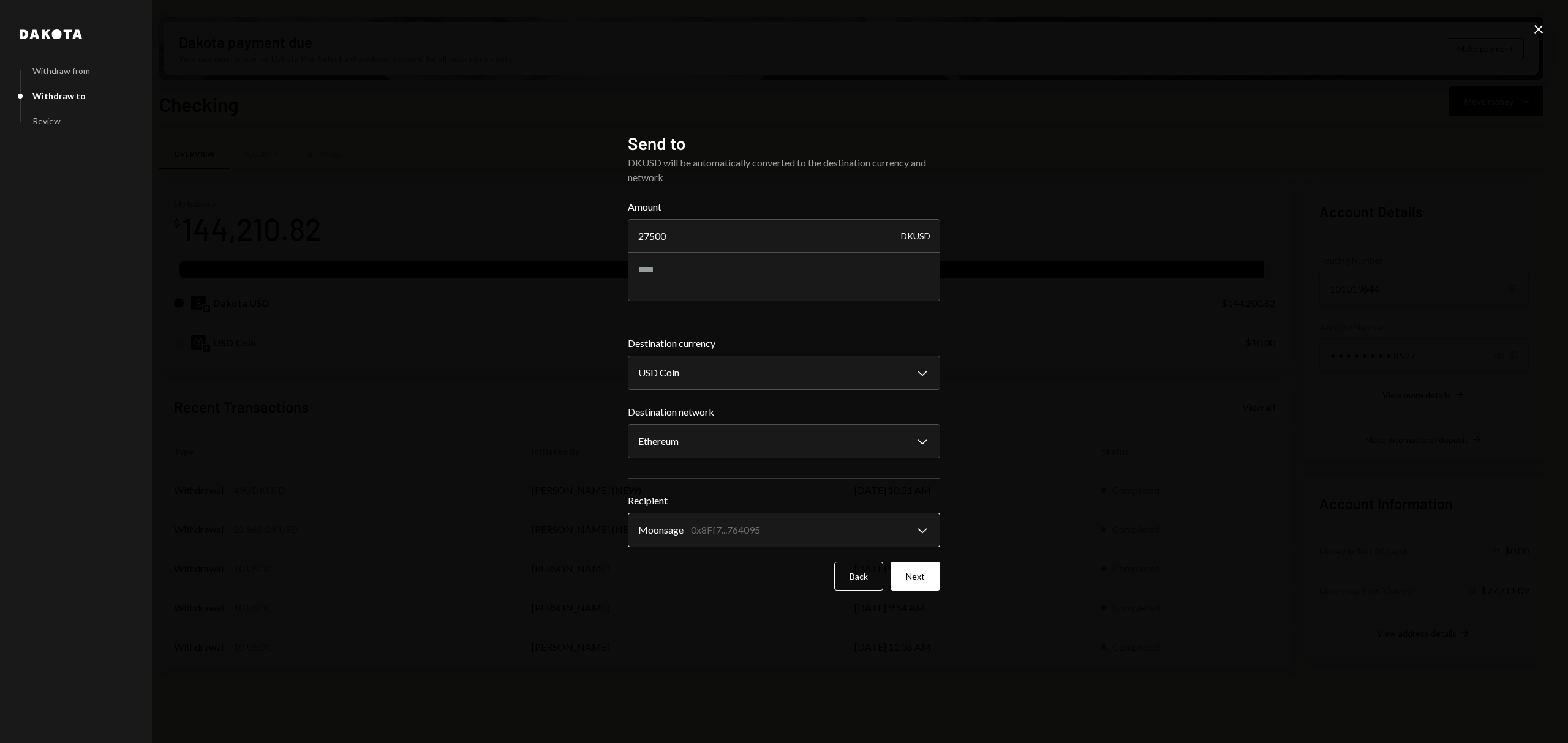
click at [774, 530] on body "R Recall Foundatio... Caret Down Home Home Inbox Inbox Activities Transactions …" at bounding box center [784, 371] width 1568 height 743
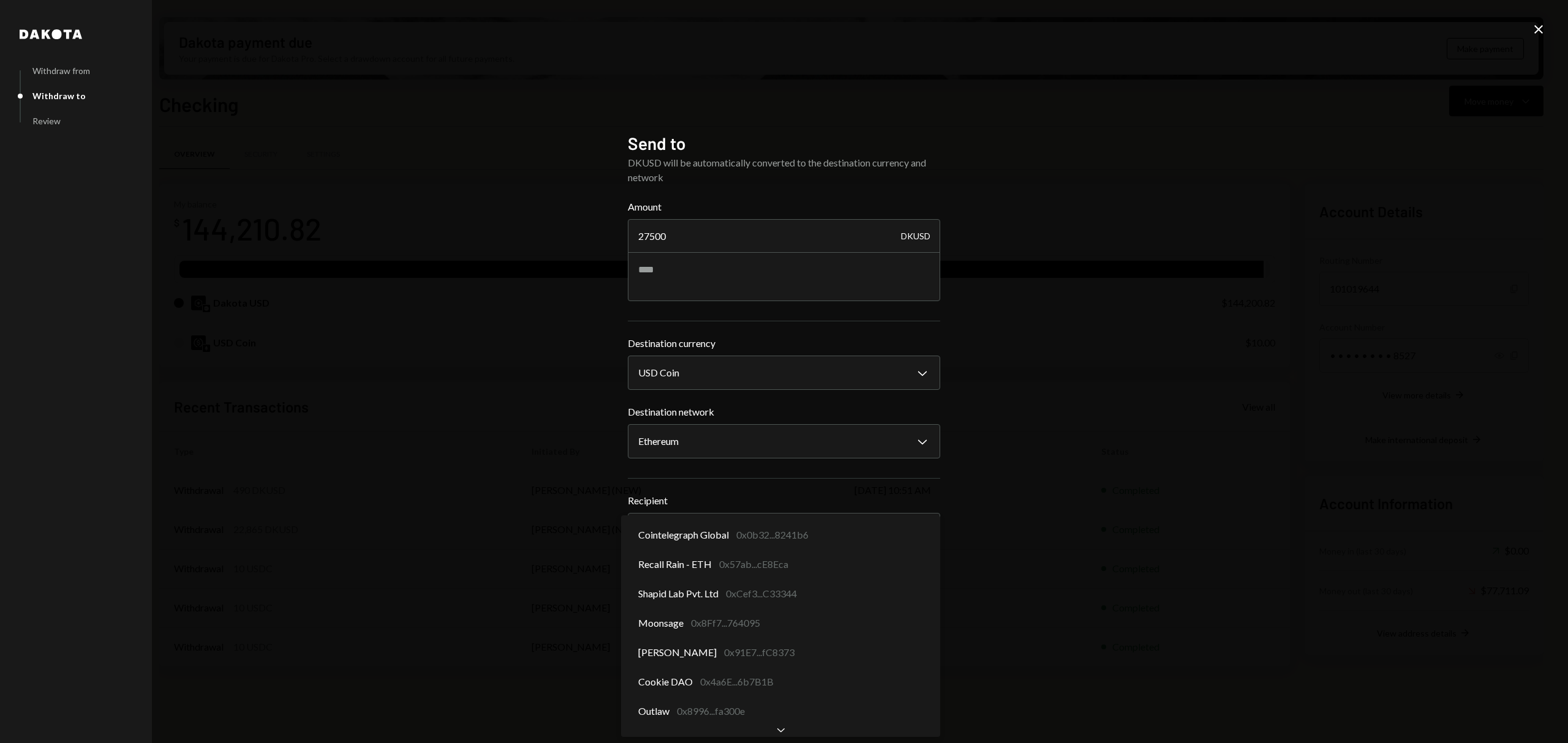
click at [1534, 32] on icon "Close" at bounding box center [1539, 29] width 15 height 15
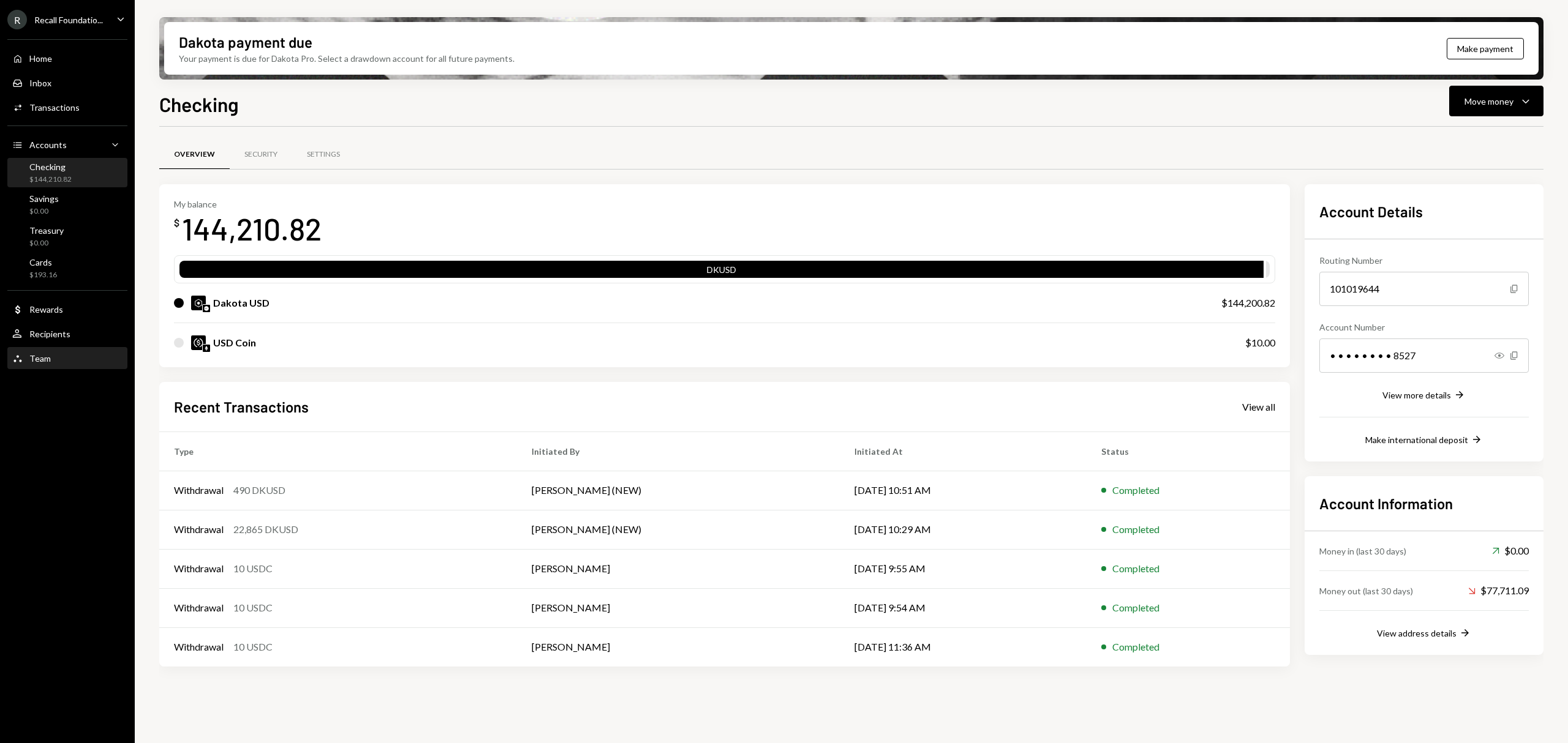
click at [62, 348] on div "Team Team" at bounding box center [67, 358] width 110 height 21
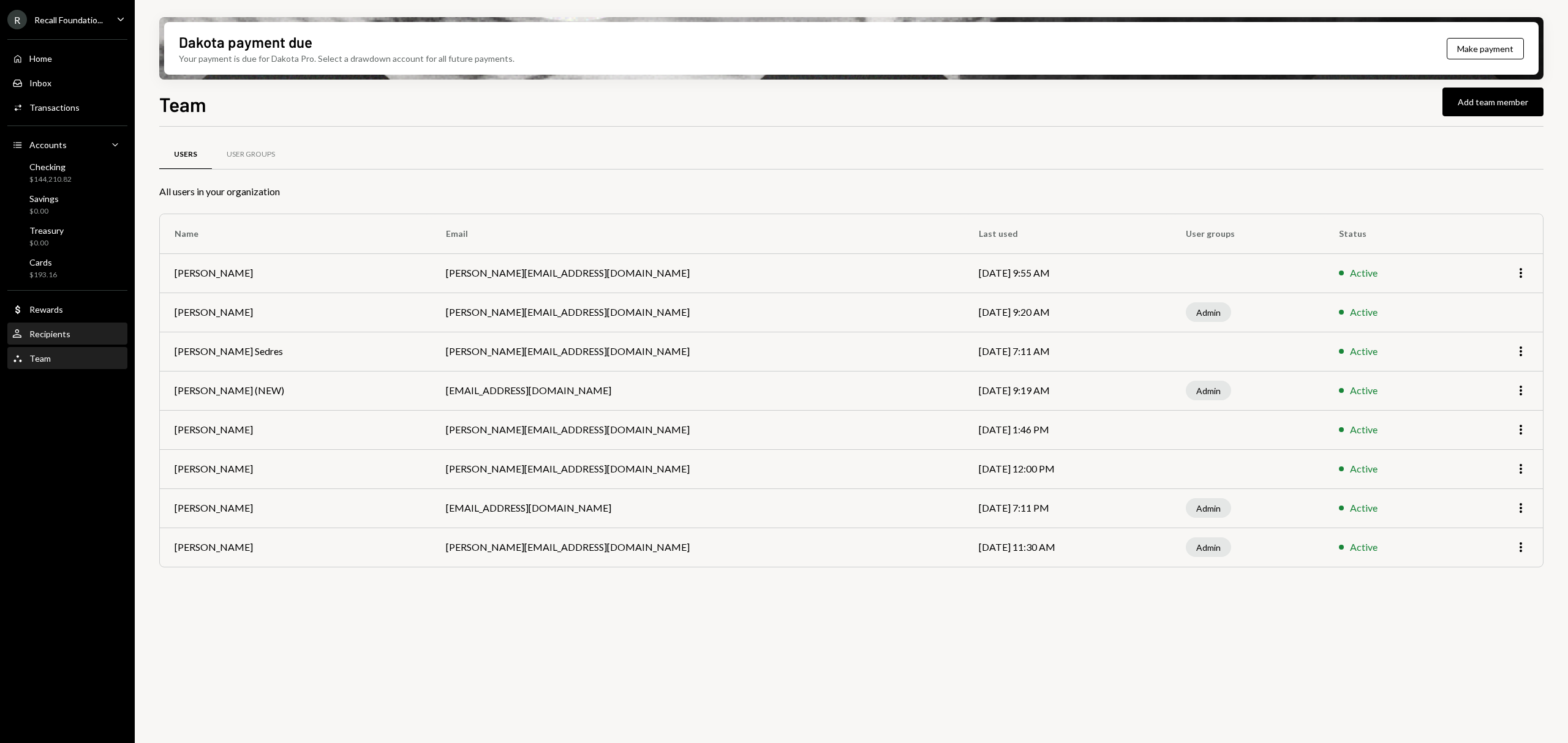
click at [66, 335] on div "Recipients" at bounding box center [49, 334] width 41 height 11
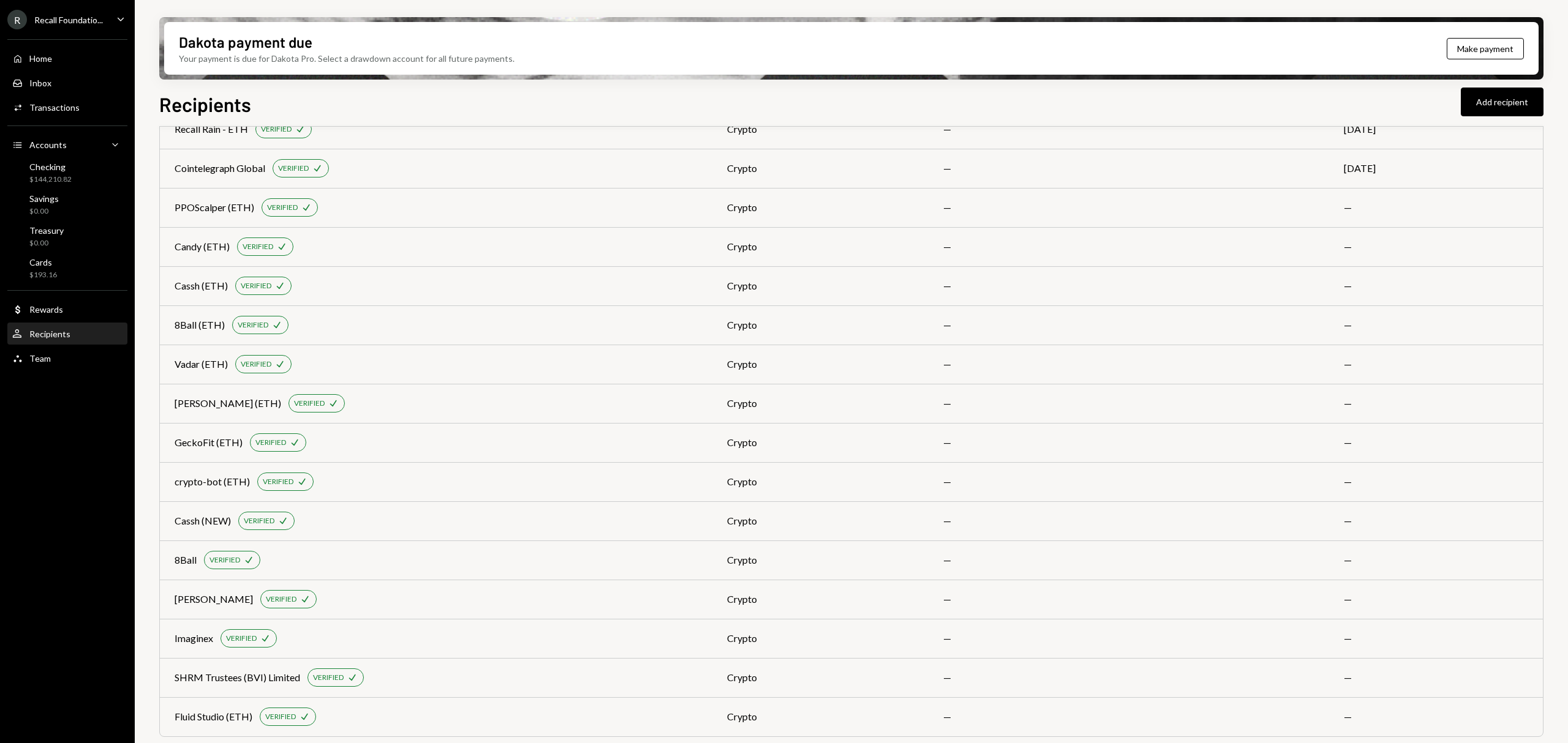
scroll to position [590, 0]
click at [76, 25] on div "R Recall Foundatio..." at bounding box center [54, 19] width 95 height 19
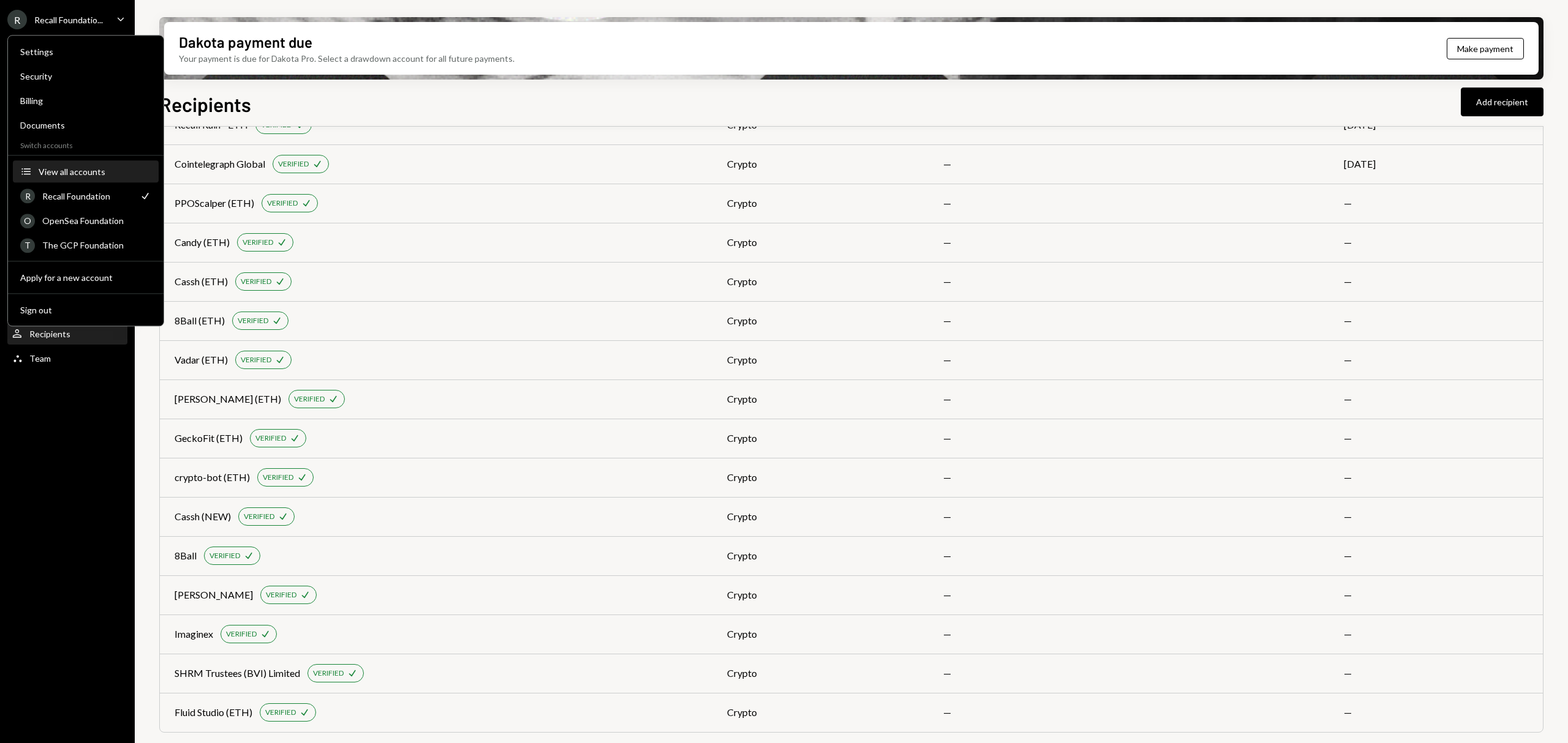
click at [99, 167] on div "View all accounts" at bounding box center [95, 171] width 113 height 11
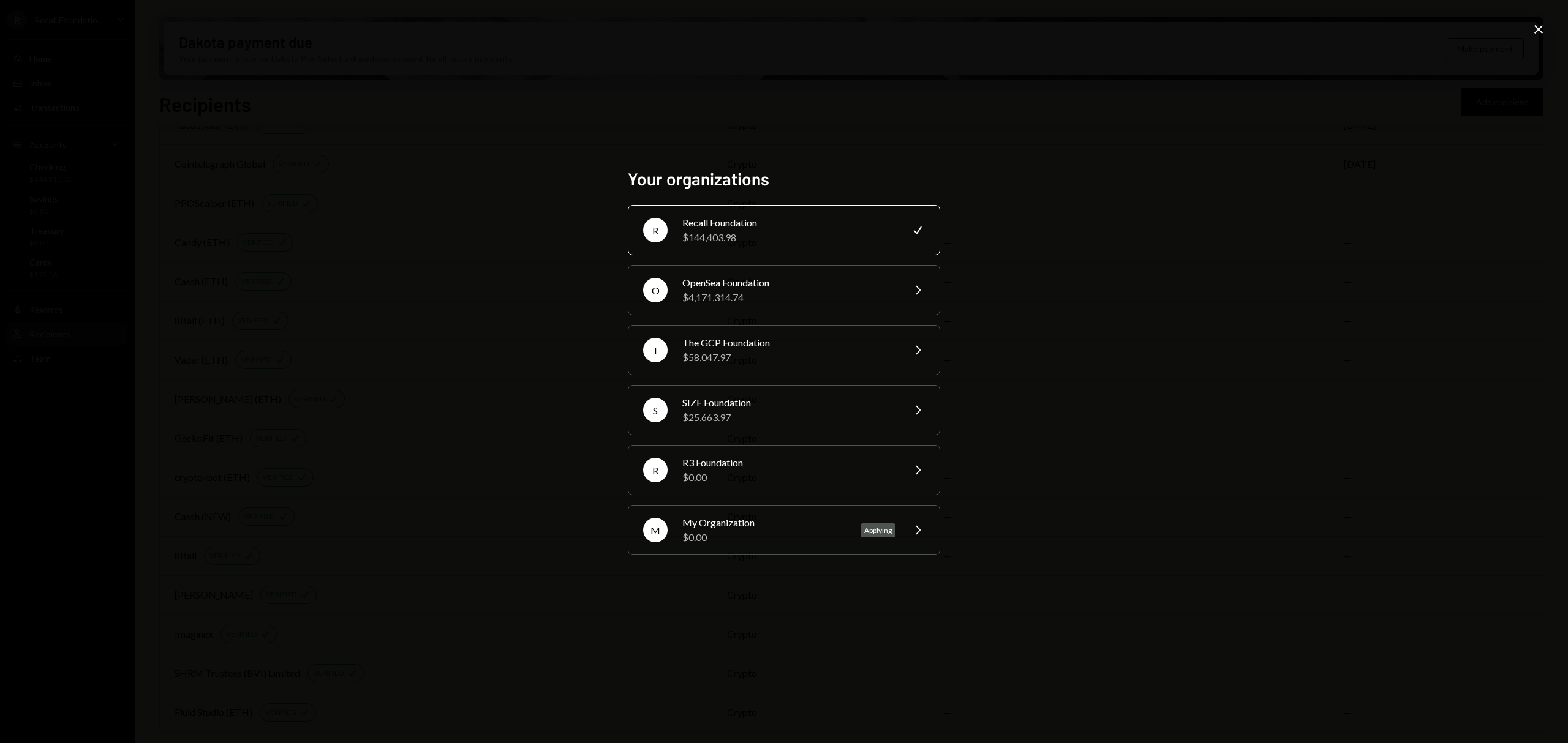
drag, startPoint x: 418, startPoint y: 171, endPoint x: 414, endPoint y: 116, distance: 55.1
click at [418, 166] on div "Your organizations R Recall Foundation $144,403.98 Check O OpenSea Foundation $…" at bounding box center [784, 371] width 1568 height 743
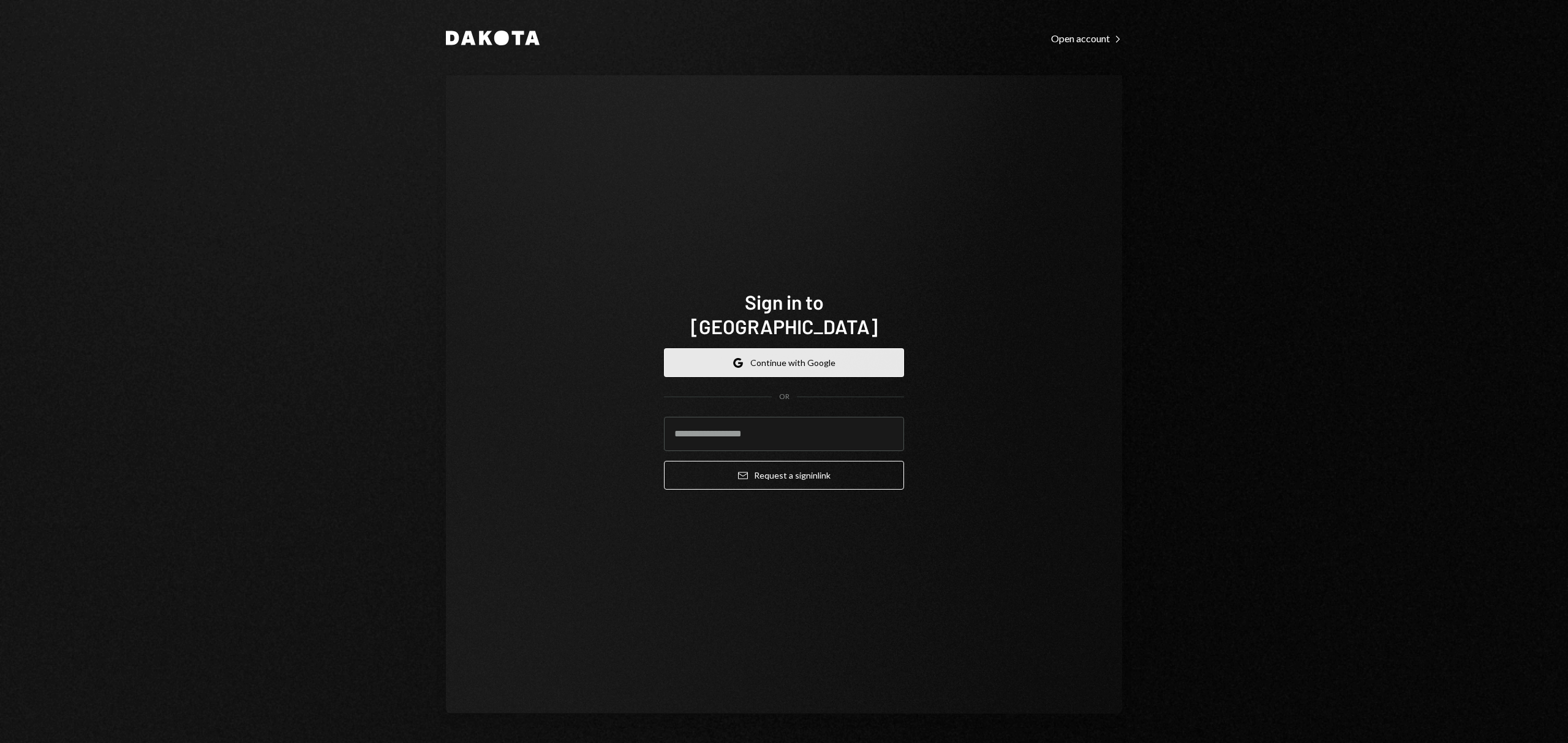
click at [745, 359] on button "Google Continue with Google" at bounding box center [784, 363] width 240 height 29
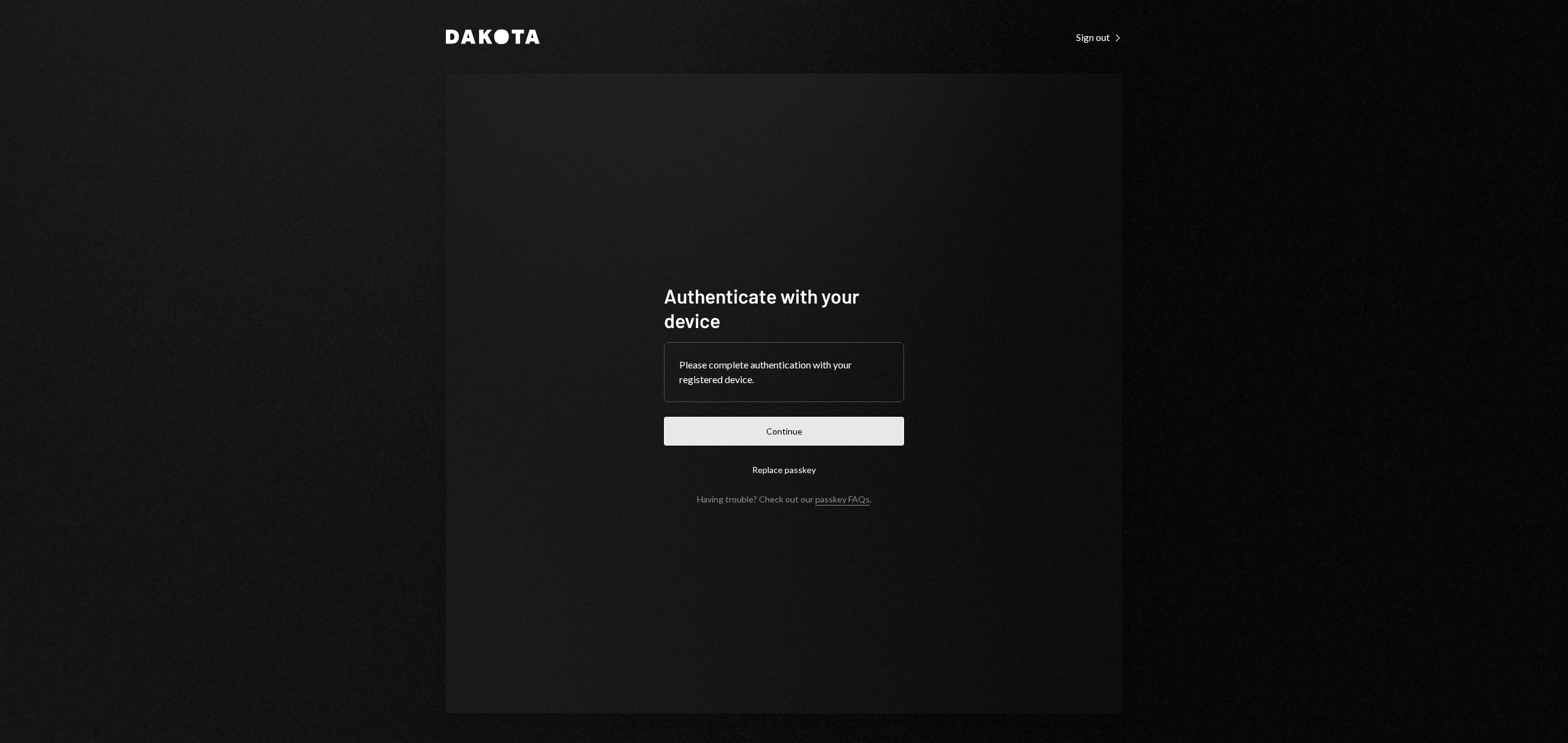
click at [759, 423] on button "Continue" at bounding box center [784, 431] width 240 height 29
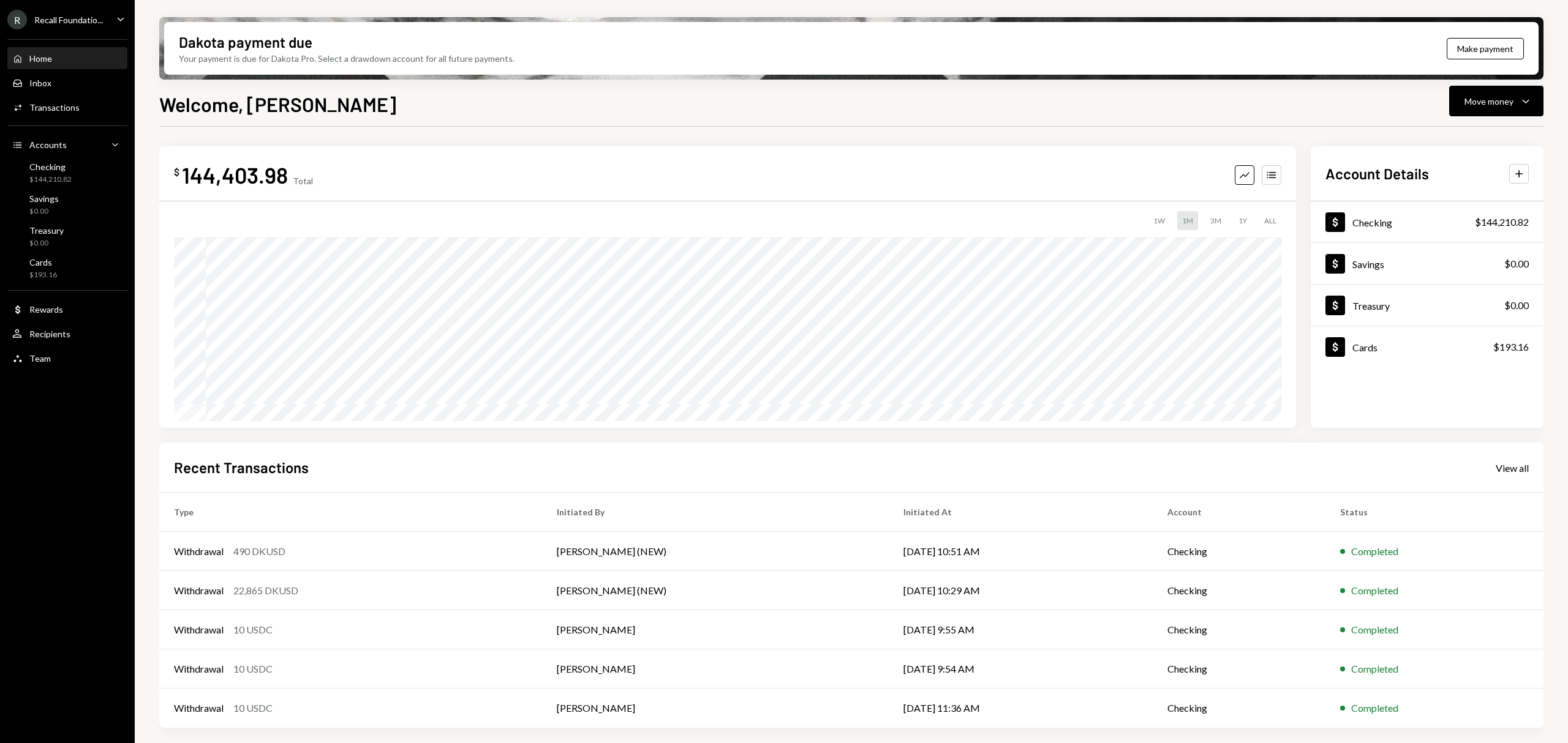
click at [120, 16] on icon "Caret Down" at bounding box center [120, 19] width 14 height 14
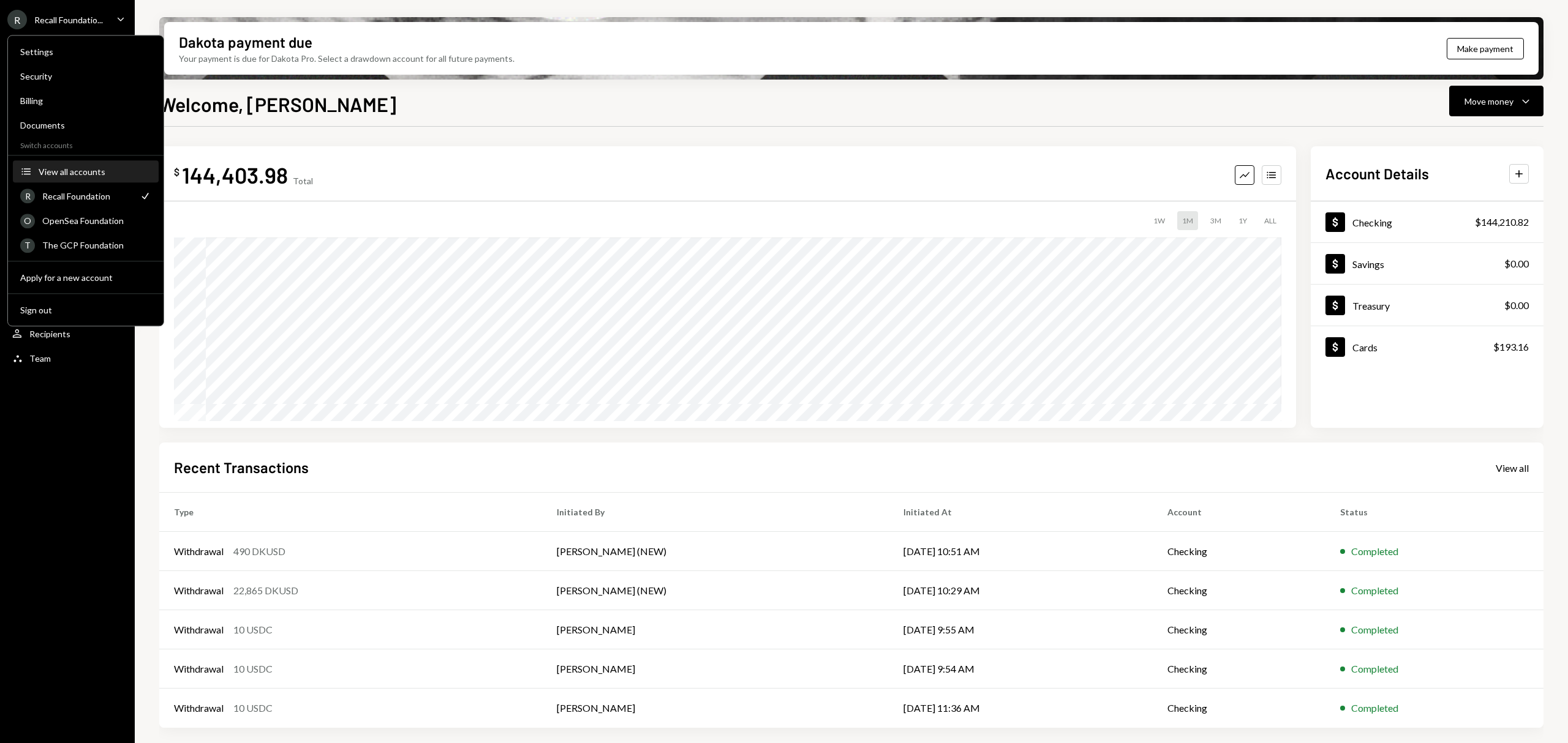
click at [100, 168] on div "View all accounts" at bounding box center [95, 171] width 113 height 11
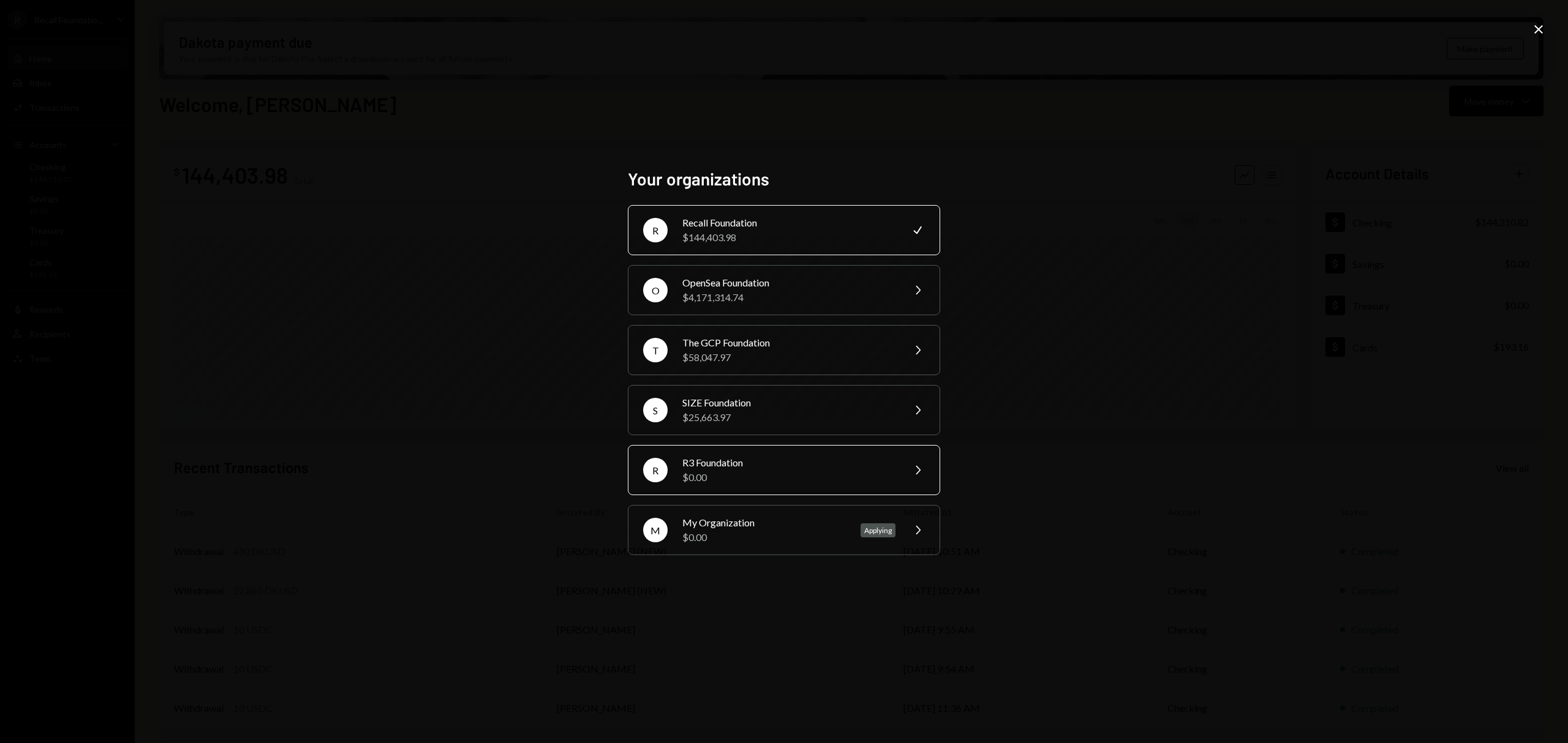
click at [799, 478] on div "$0.00" at bounding box center [789, 477] width 213 height 15
